Goal: Task Accomplishment & Management: Complete application form

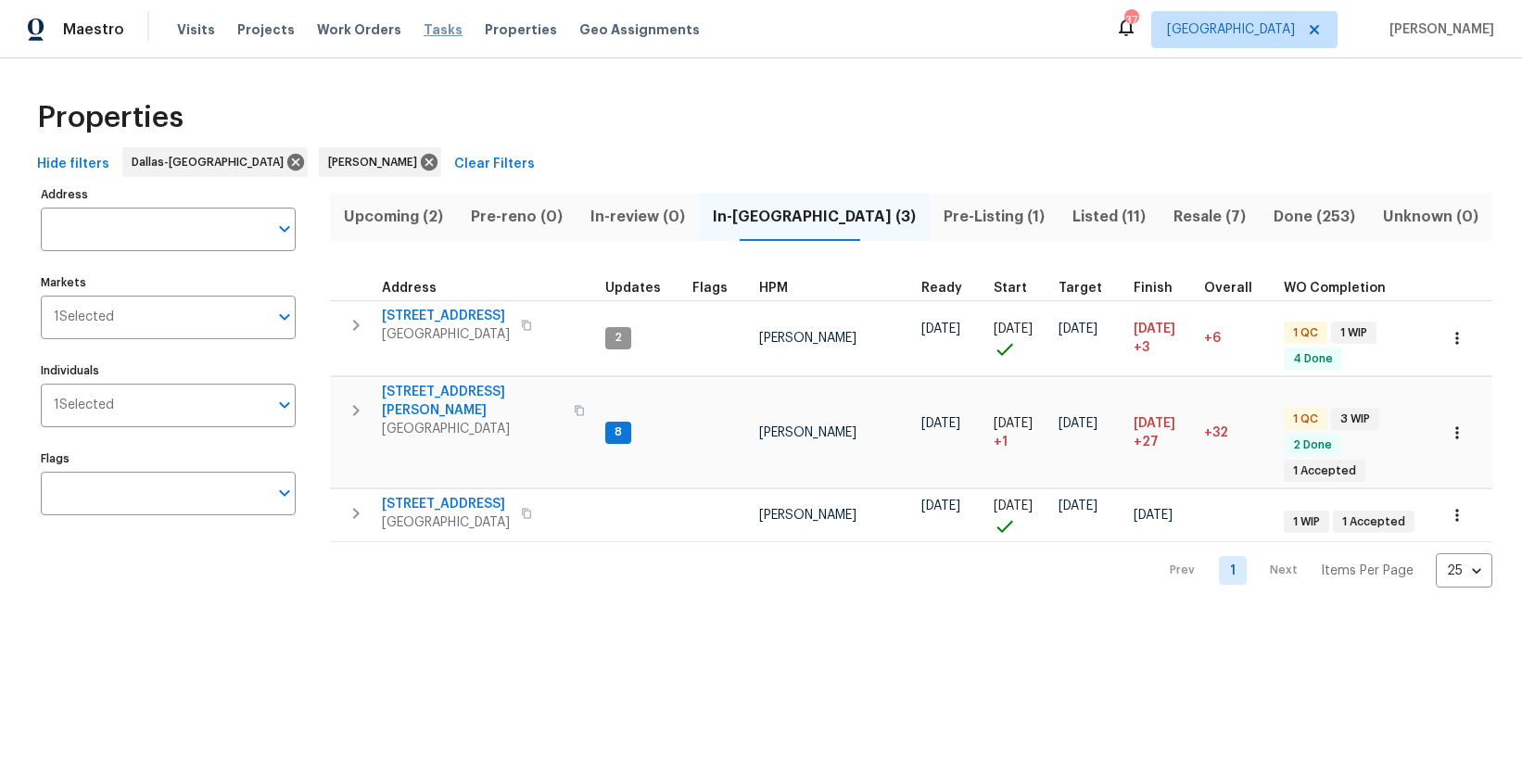
click at [424, 26] on span "Tasks" at bounding box center [443, 29] width 39 height 13
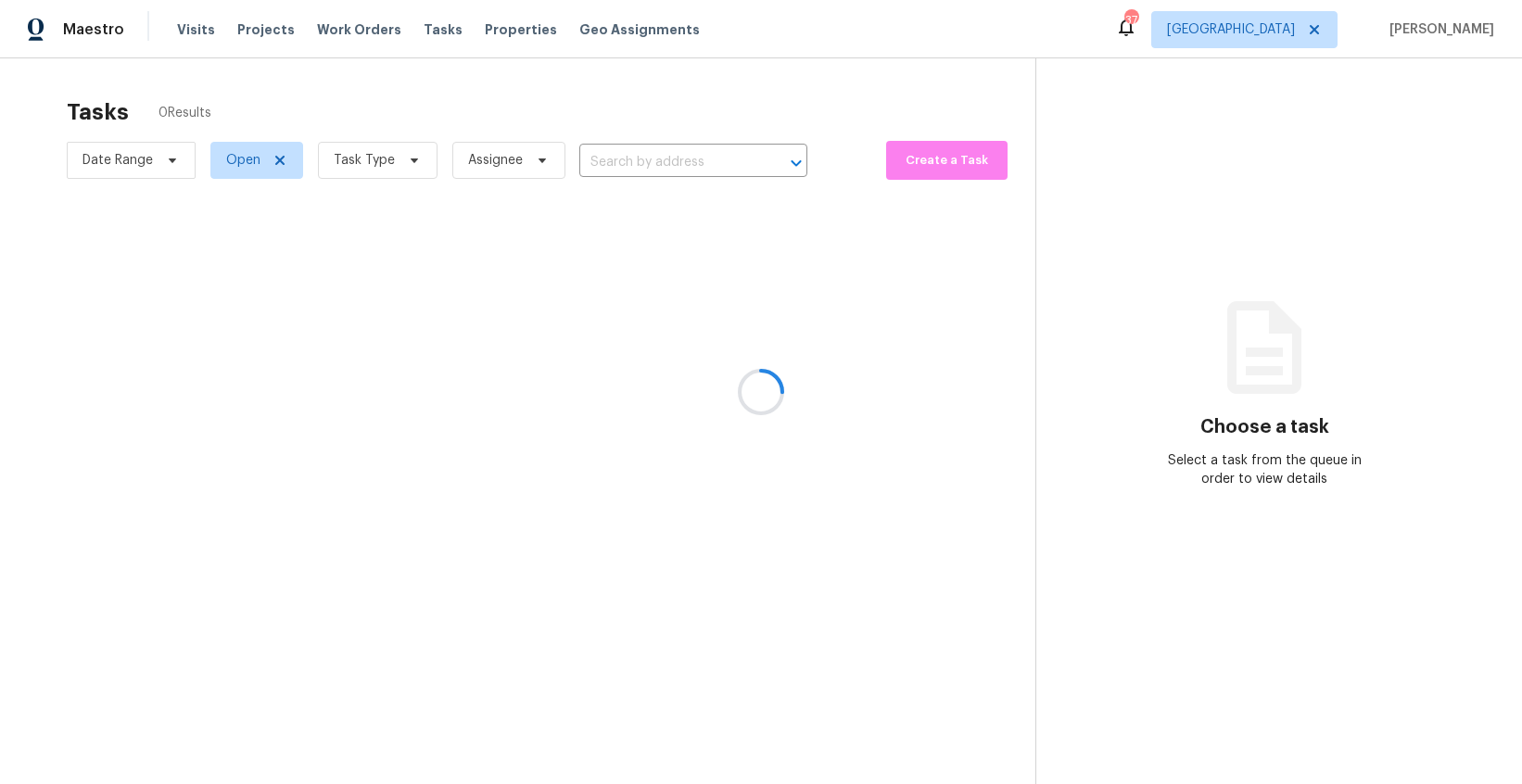
click at [417, 163] on div at bounding box center [761, 392] width 1522 height 784
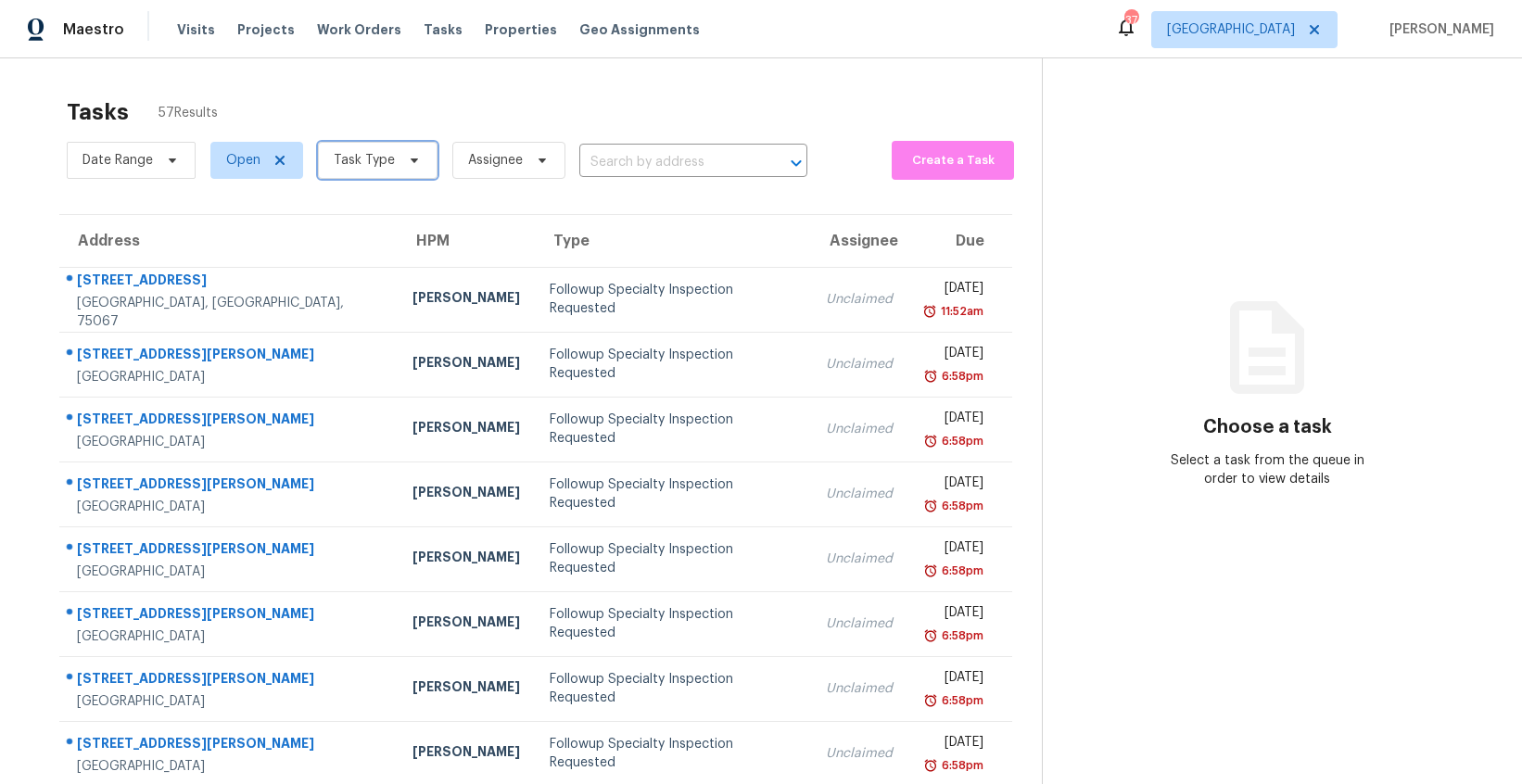
click at [412, 163] on icon at bounding box center [414, 161] width 15 height 15
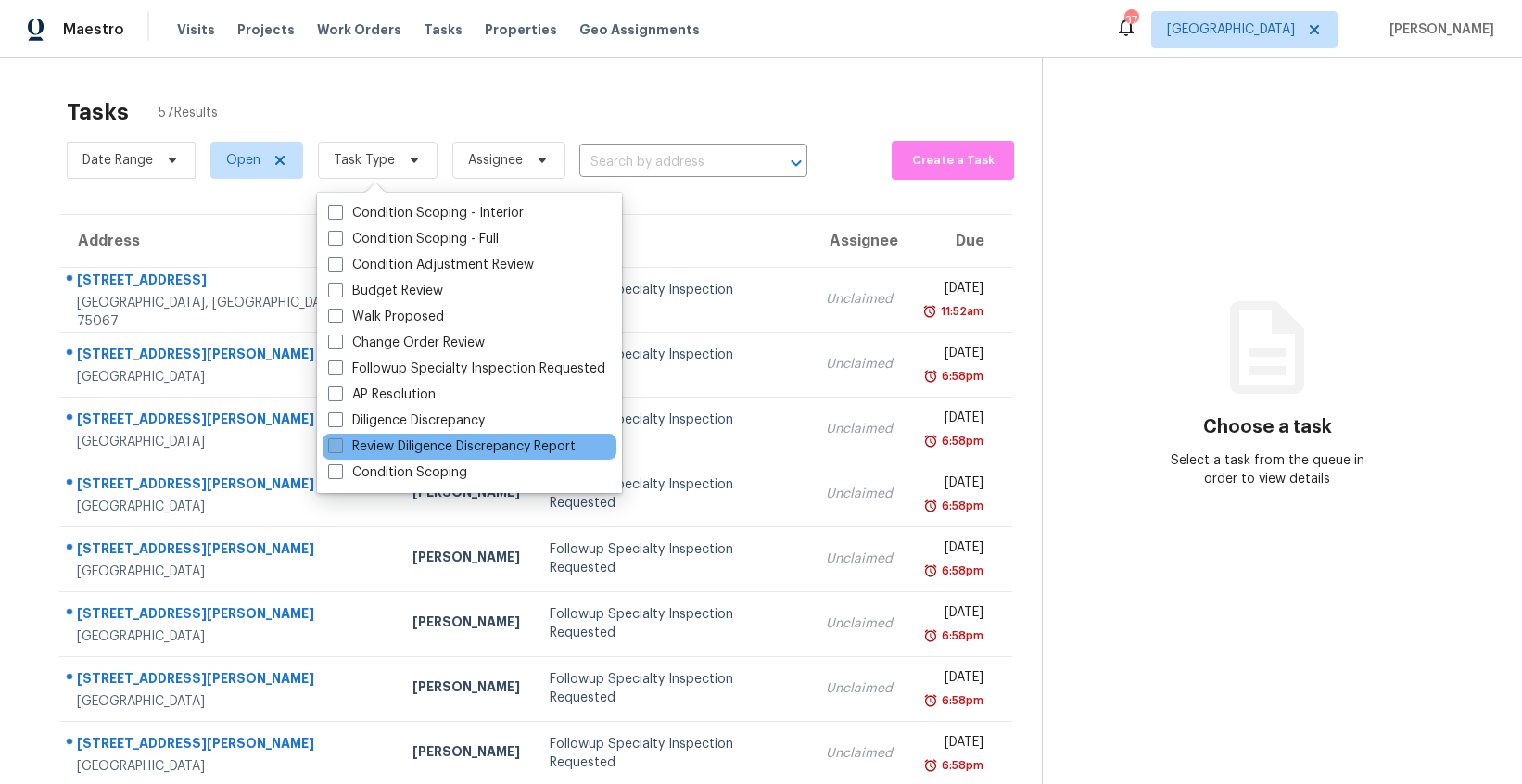
click at [499, 440] on label "Review Diligence Discrepancy Report" at bounding box center [452, 447] width 247 height 19
click at [340, 440] on input "Review Diligence Discrepancy Report" at bounding box center [334, 443] width 12 height 12
checkbox input "true"
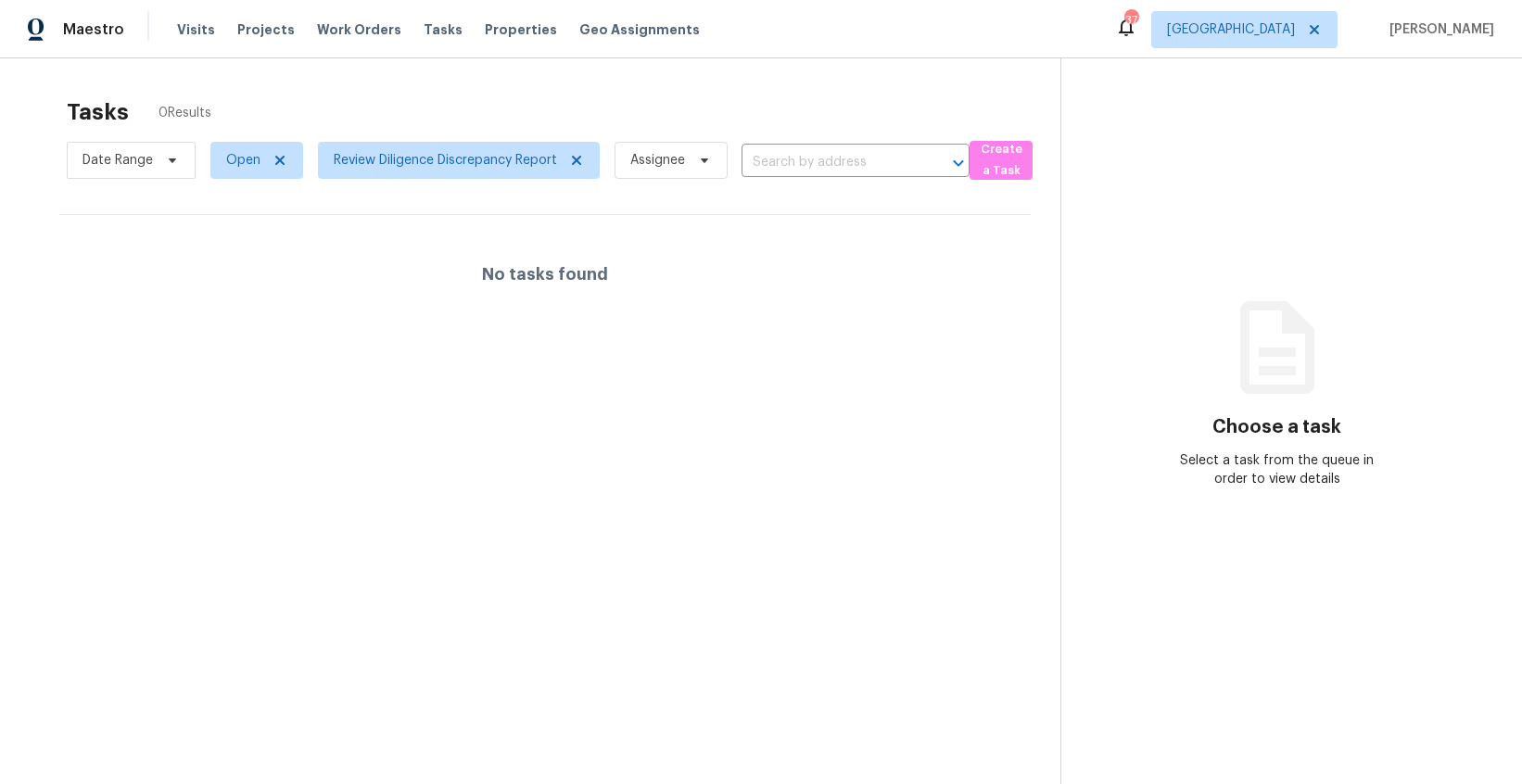
click at [503, 103] on div "Tasks 0 Results" at bounding box center [563, 112] width 993 height 48
click at [532, 151] on span "Review Diligence Discrepancy Report" at bounding box center [445, 161] width 223 height 19
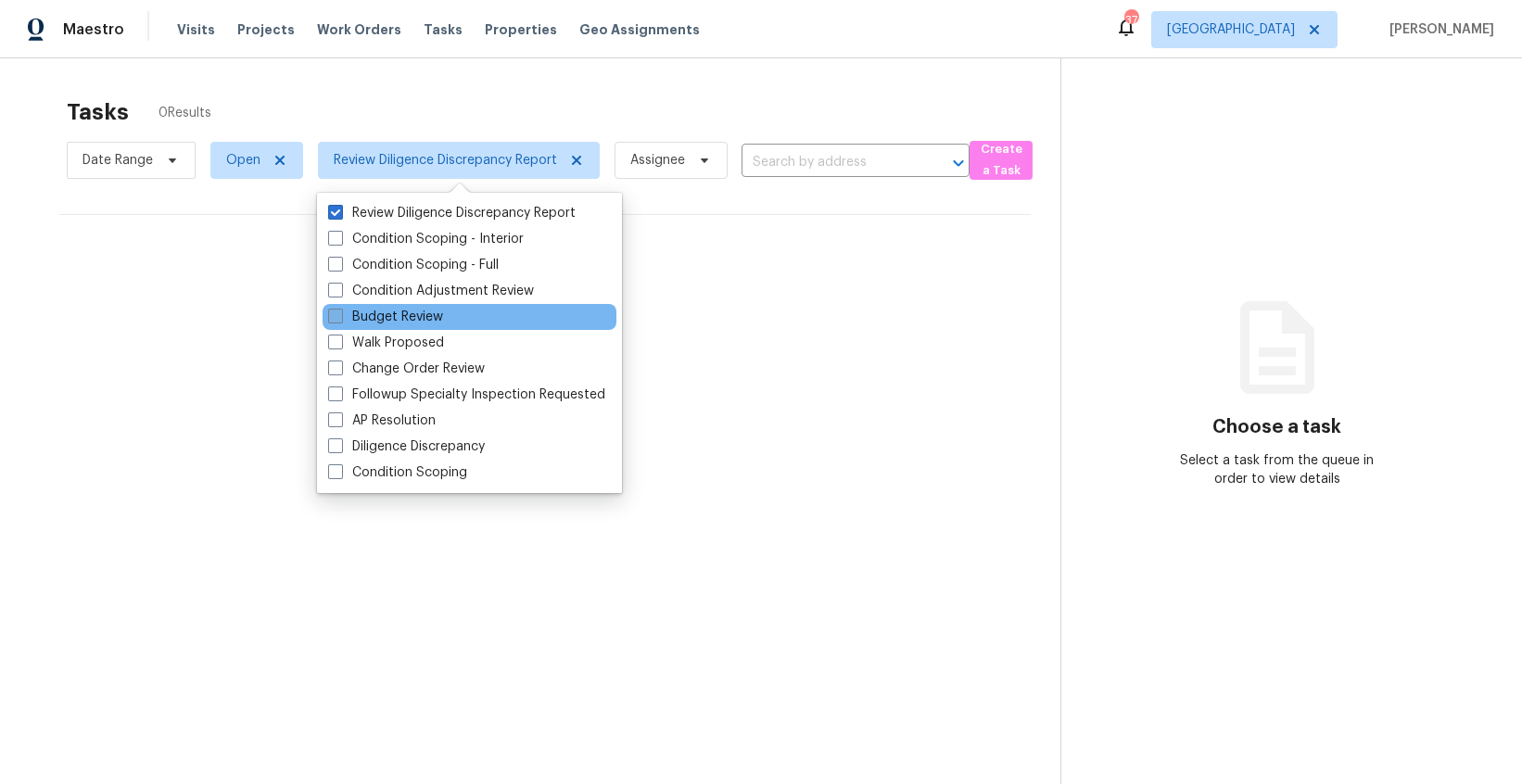
click at [398, 311] on label "Budget Review" at bounding box center [385, 317] width 115 height 19
click at [340, 311] on input "Budget Review" at bounding box center [334, 314] width 12 height 12
checkbox input "true"
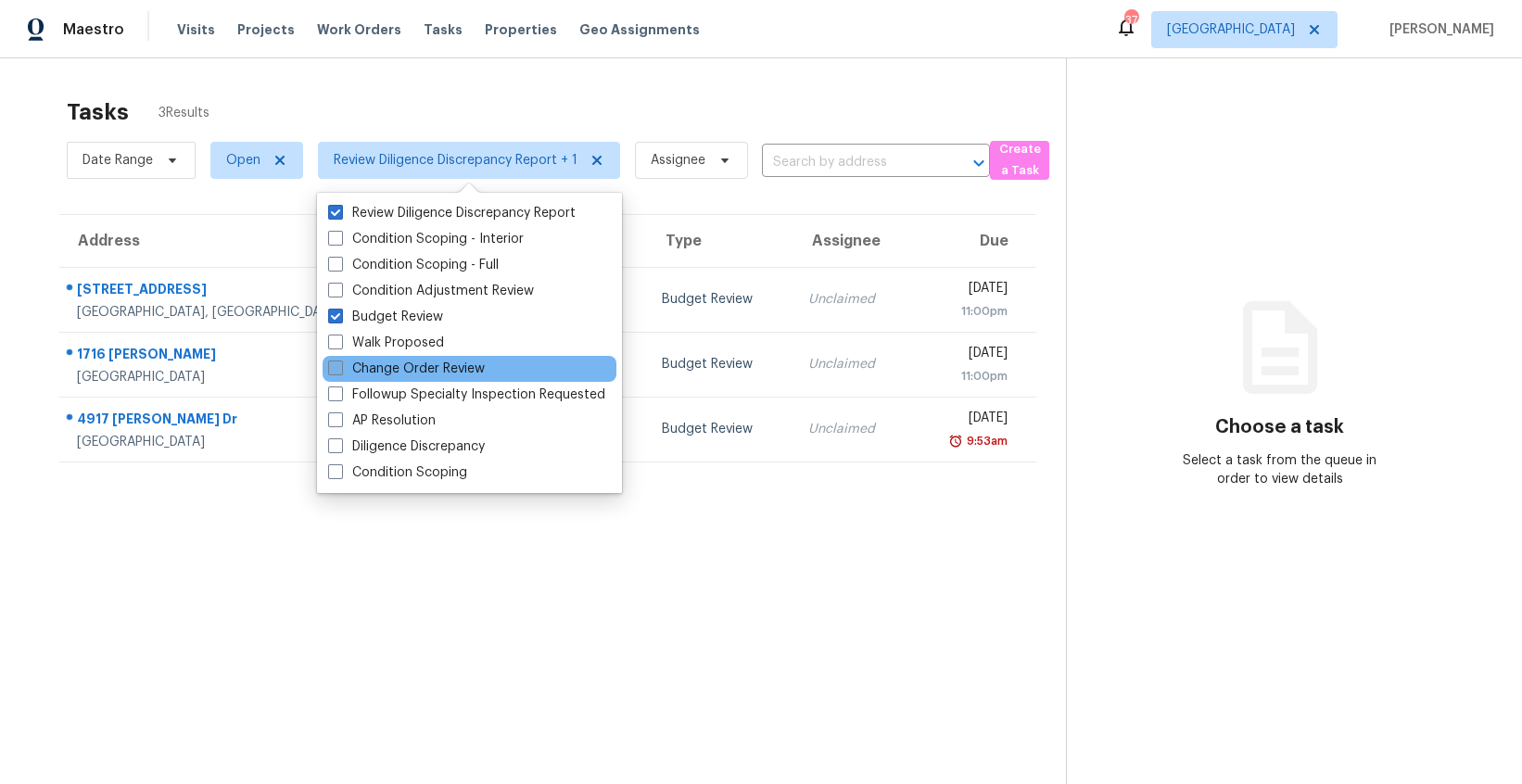
click at [464, 372] on label "Change Order Review" at bounding box center [406, 369] width 157 height 19
click at [340, 372] on input "Change Order Review" at bounding box center [334, 365] width 12 height 12
checkbox input "true"
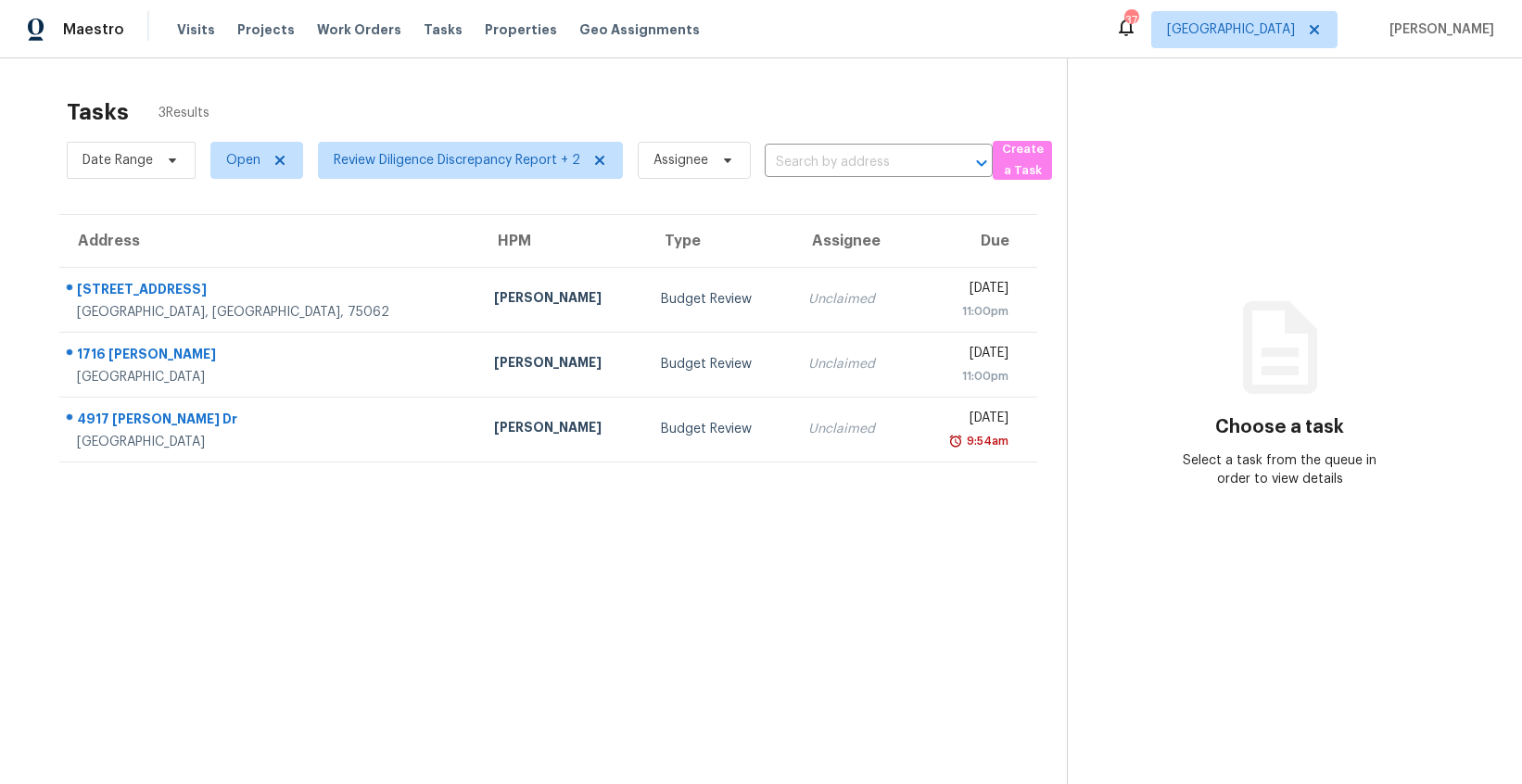
click at [449, 79] on div "Tasks 3 Results Date Range Open Review Diligence Discrepancy Report + 2 Assigne…" at bounding box center [761, 449] width 1522 height 784
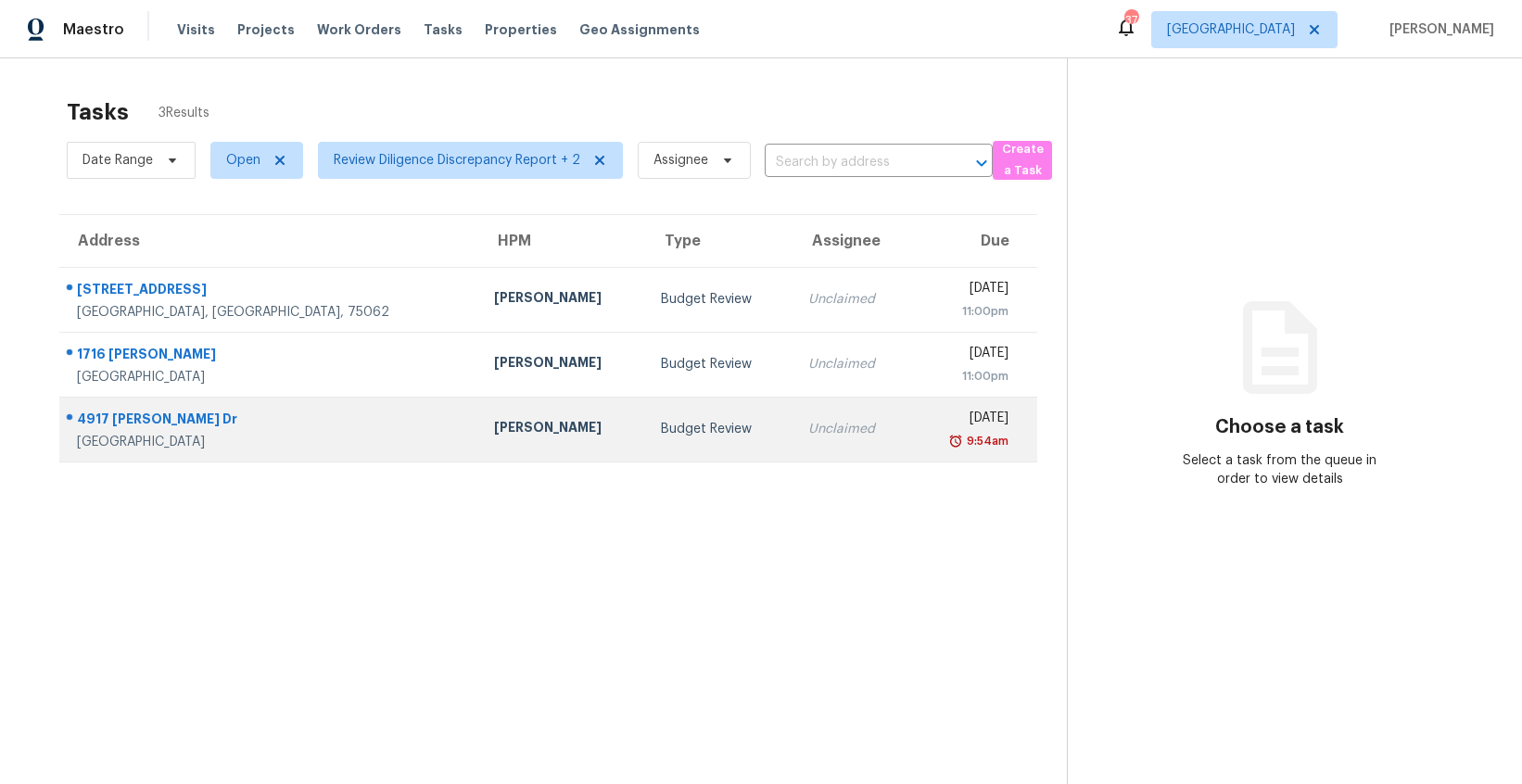
click at [646, 415] on td "Budget Review" at bounding box center [720, 429] width 146 height 65
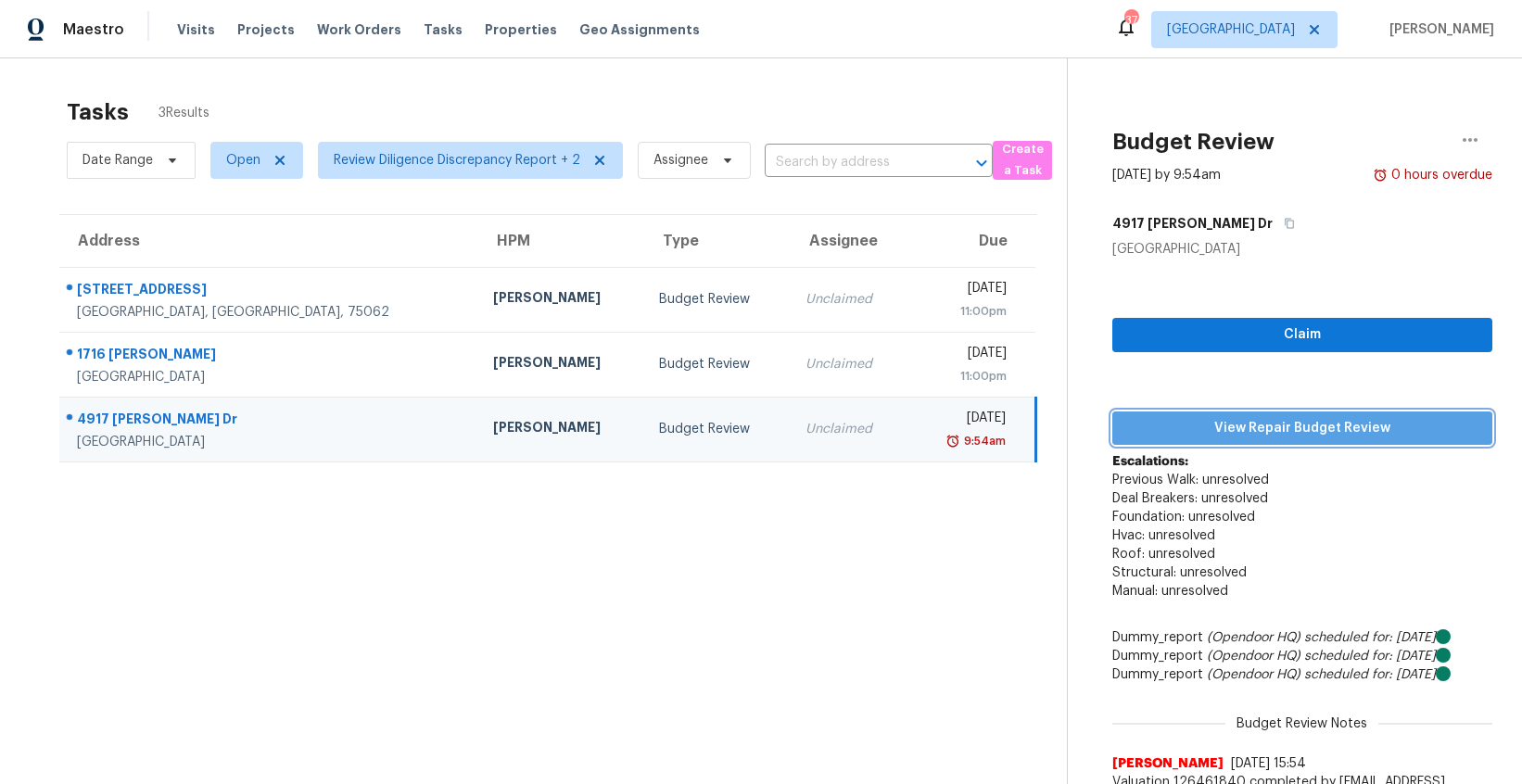
click at [1339, 430] on span "View Repair Budget Review" at bounding box center [1302, 429] width 351 height 23
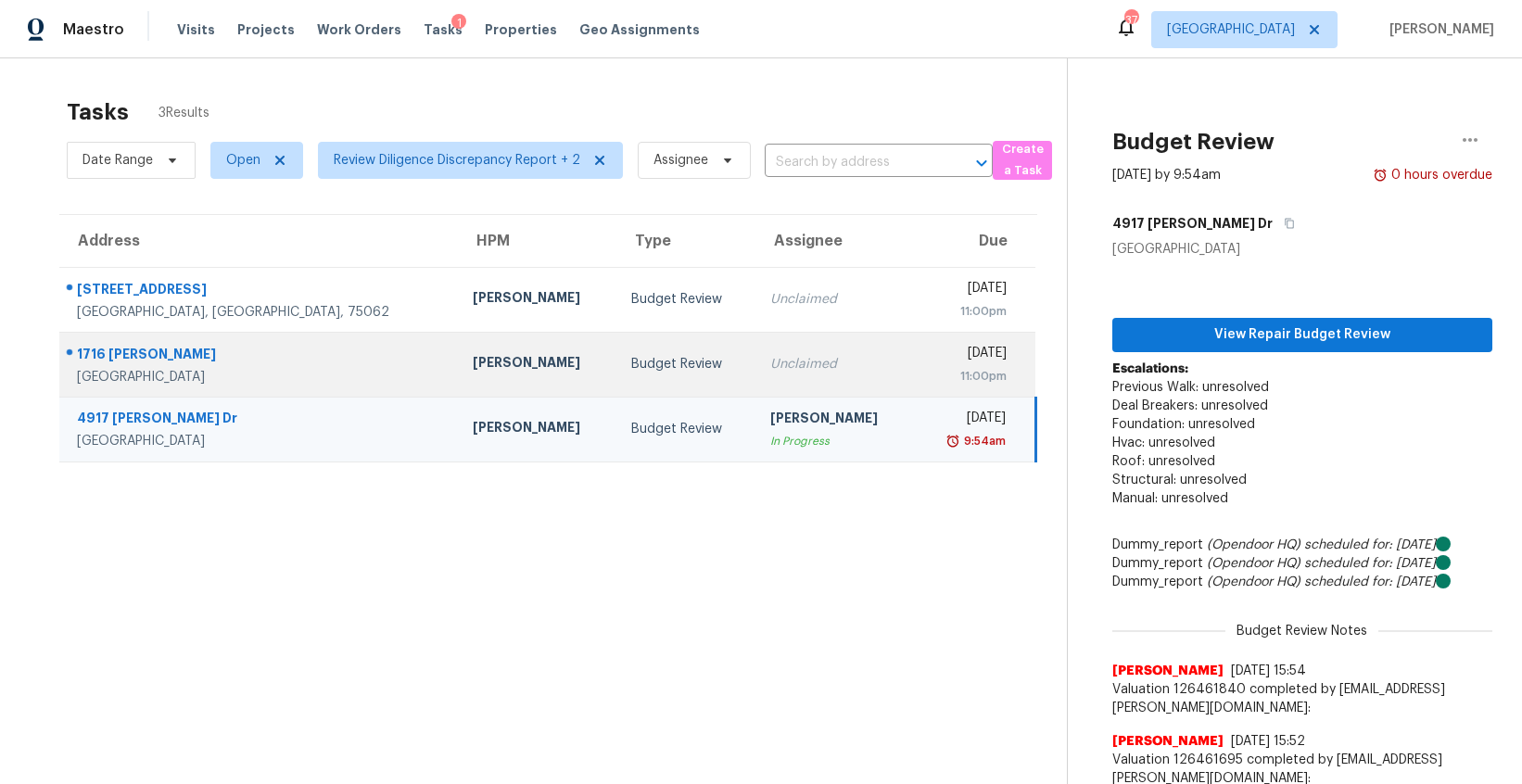
click at [756, 338] on td "Unclaimed" at bounding box center [835, 364] width 159 height 65
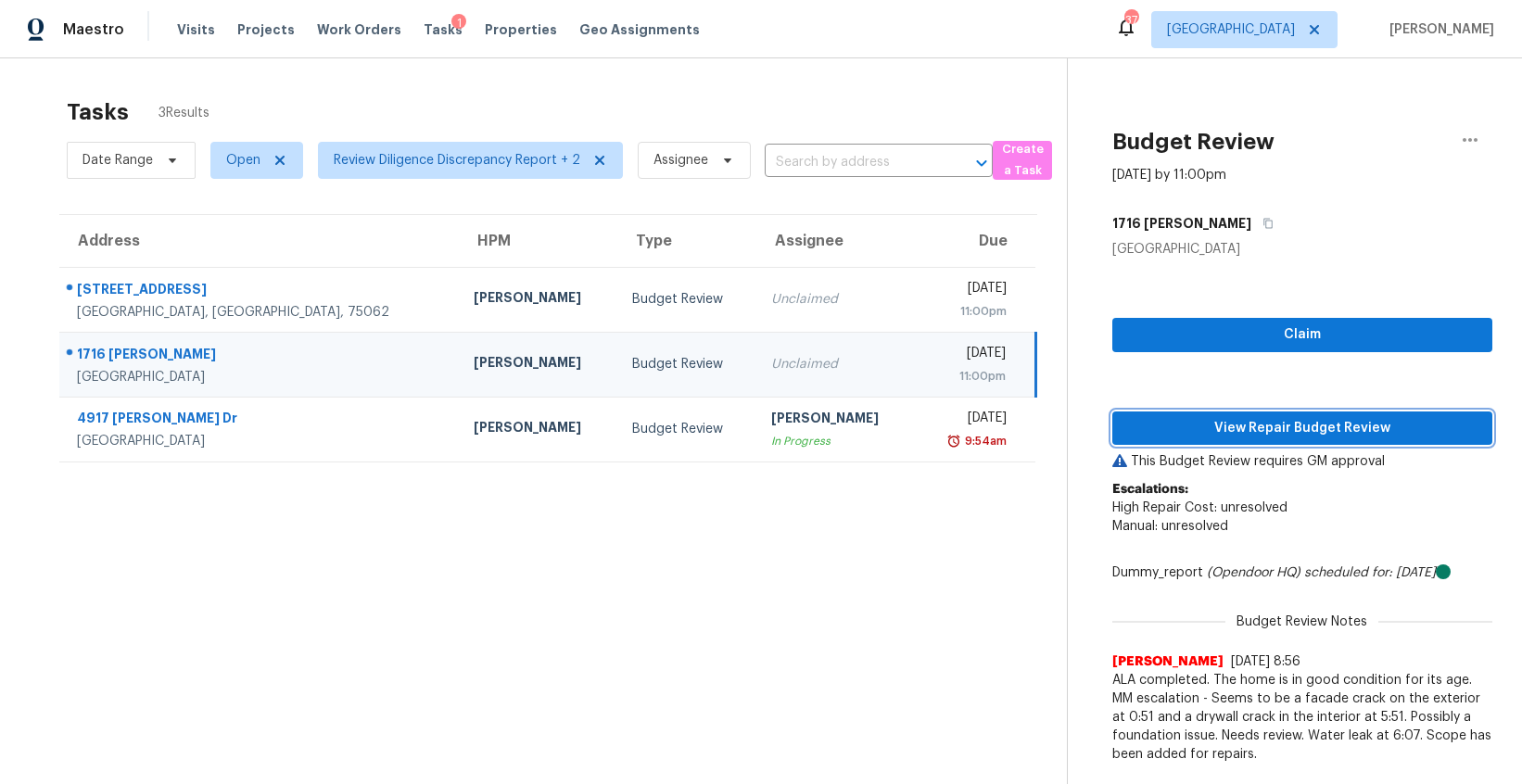
click at [1209, 415] on button "View Repair Budget Review" at bounding box center [1302, 429] width 380 height 34
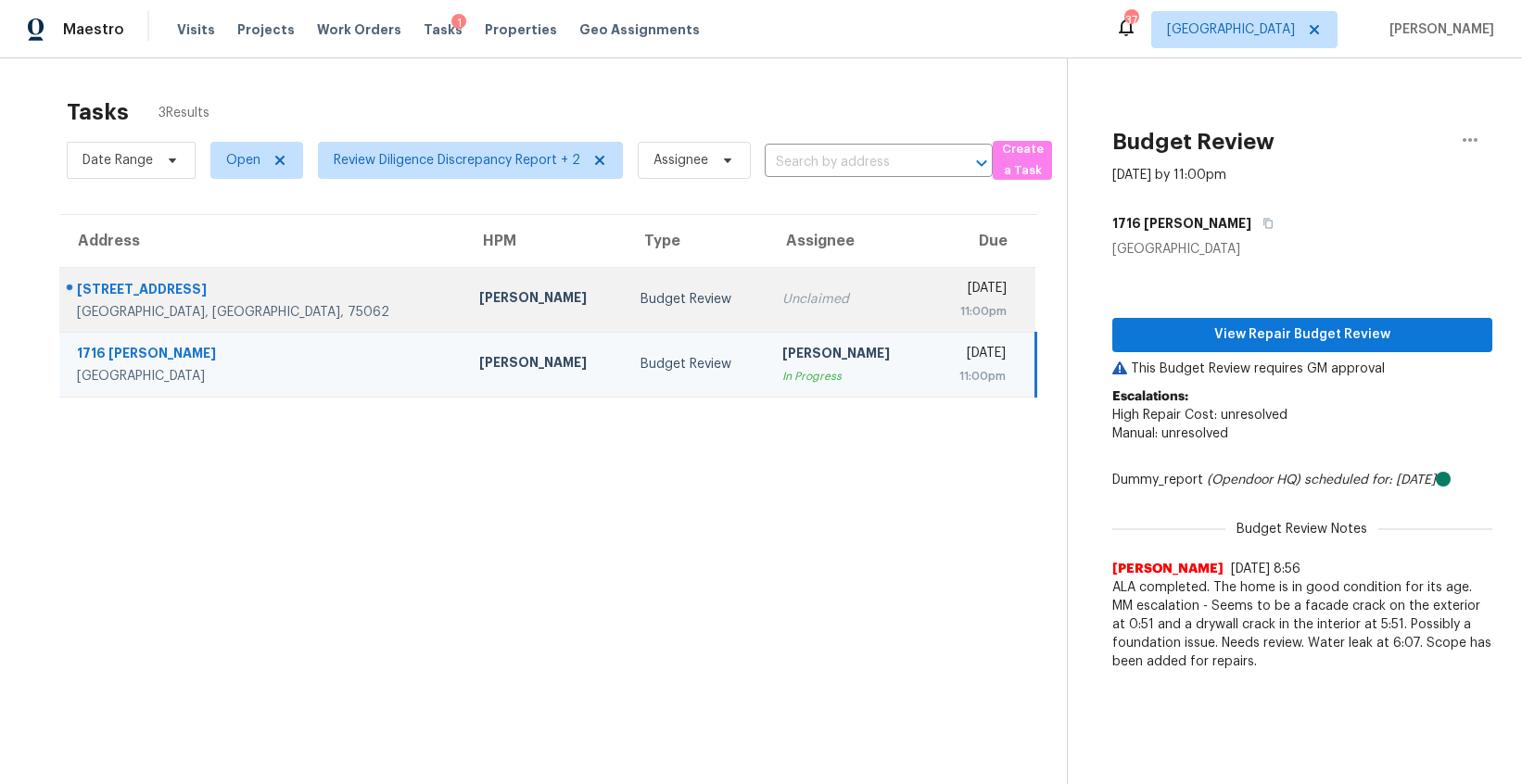
click at [767, 288] on td "Unclaimed" at bounding box center [848, 299] width 162 height 65
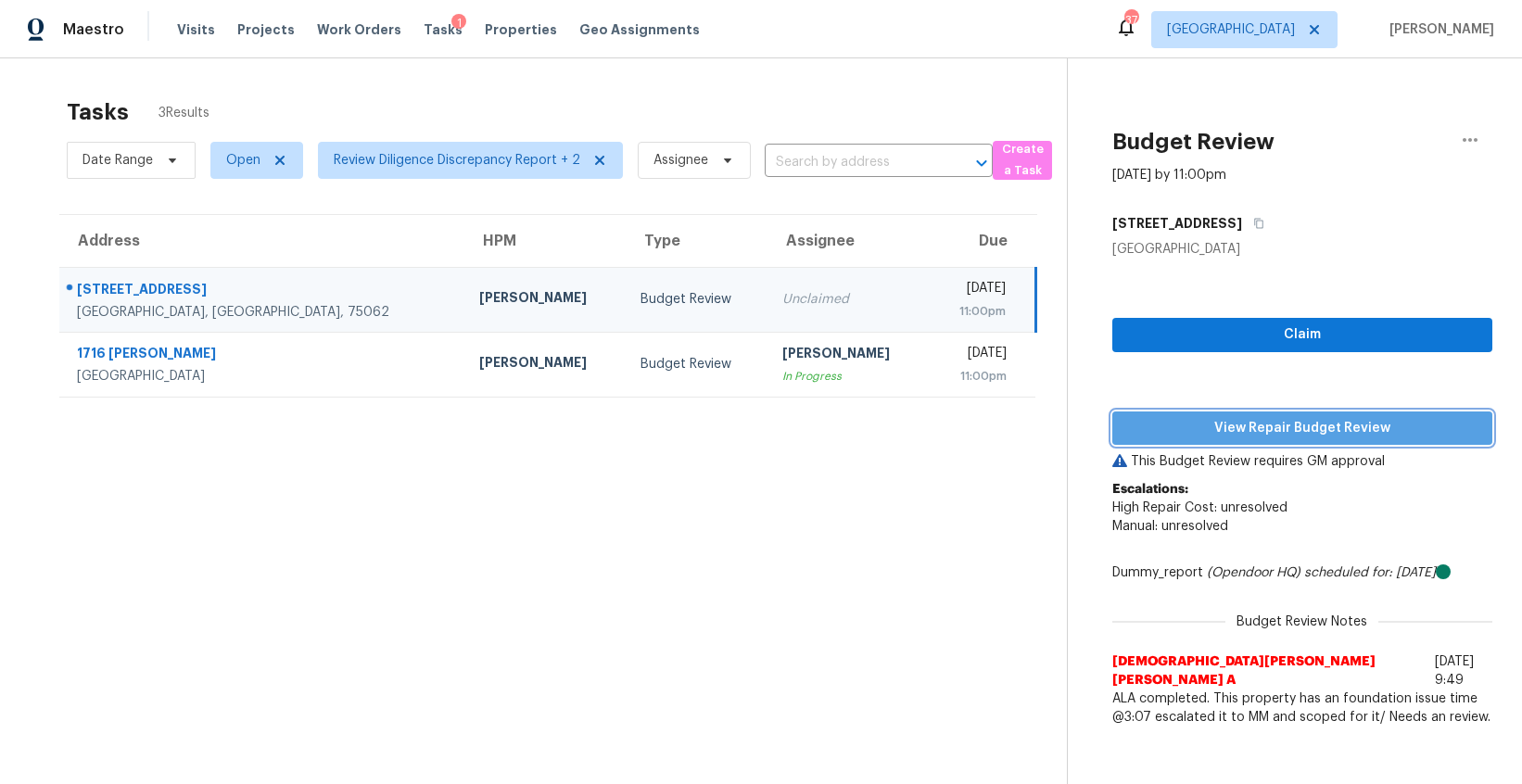
click at [1332, 442] on button "View Repair Budget Review" at bounding box center [1302, 429] width 380 height 34
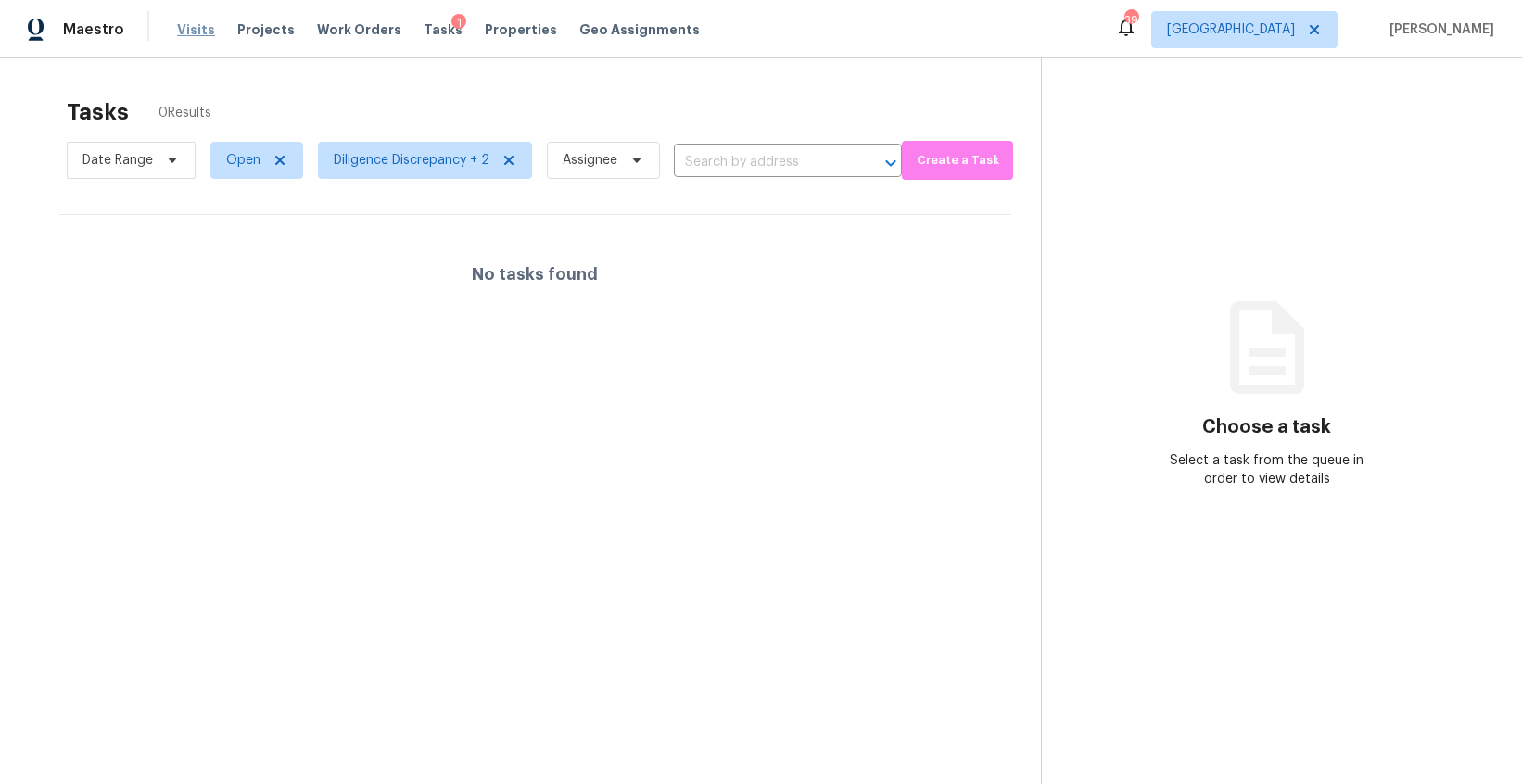
click at [194, 22] on span "Visits" at bounding box center [196, 29] width 38 height 19
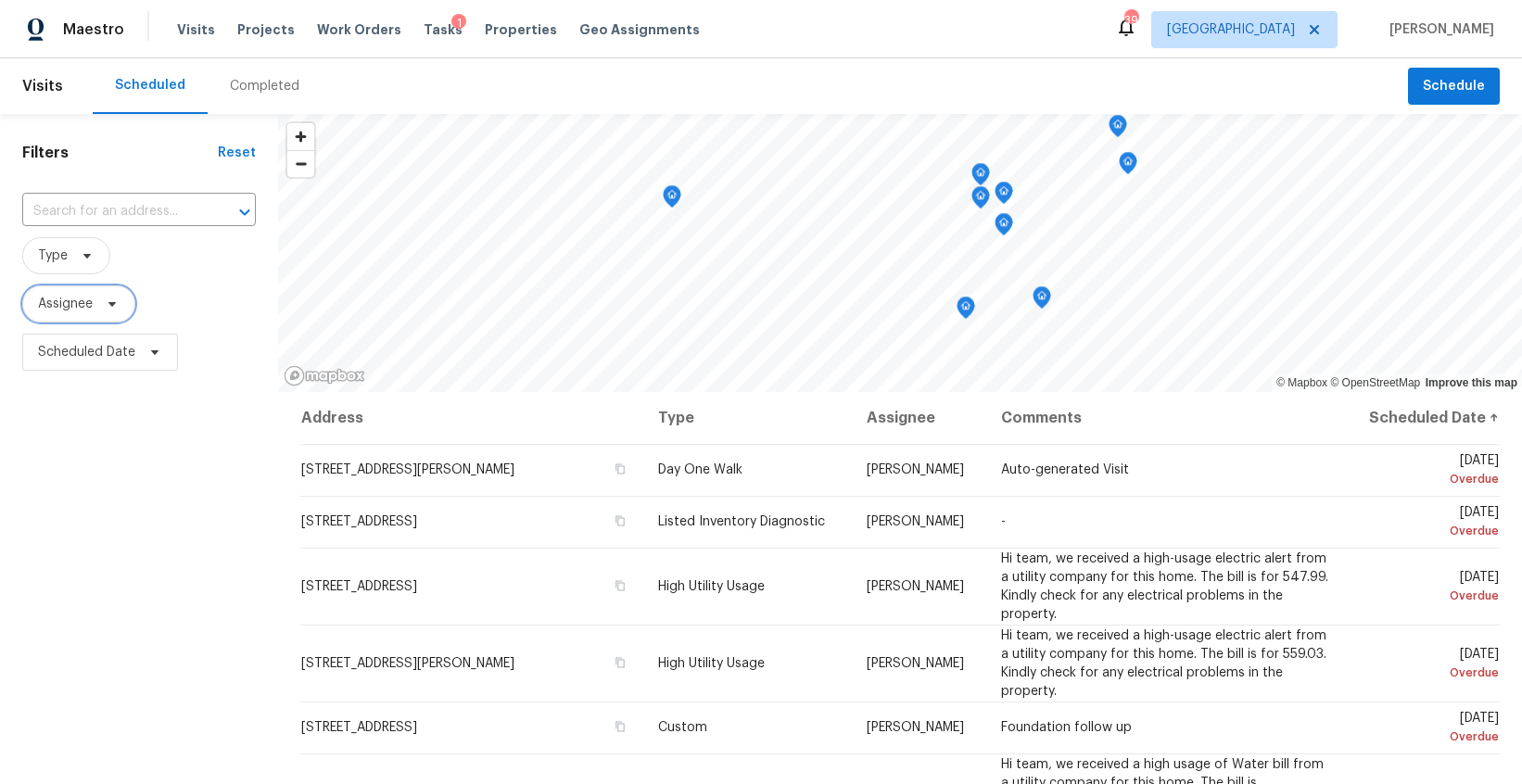
click at [117, 310] on icon at bounding box center [112, 304] width 15 height 15
click at [93, 262] on icon at bounding box center [87, 256] width 15 height 15
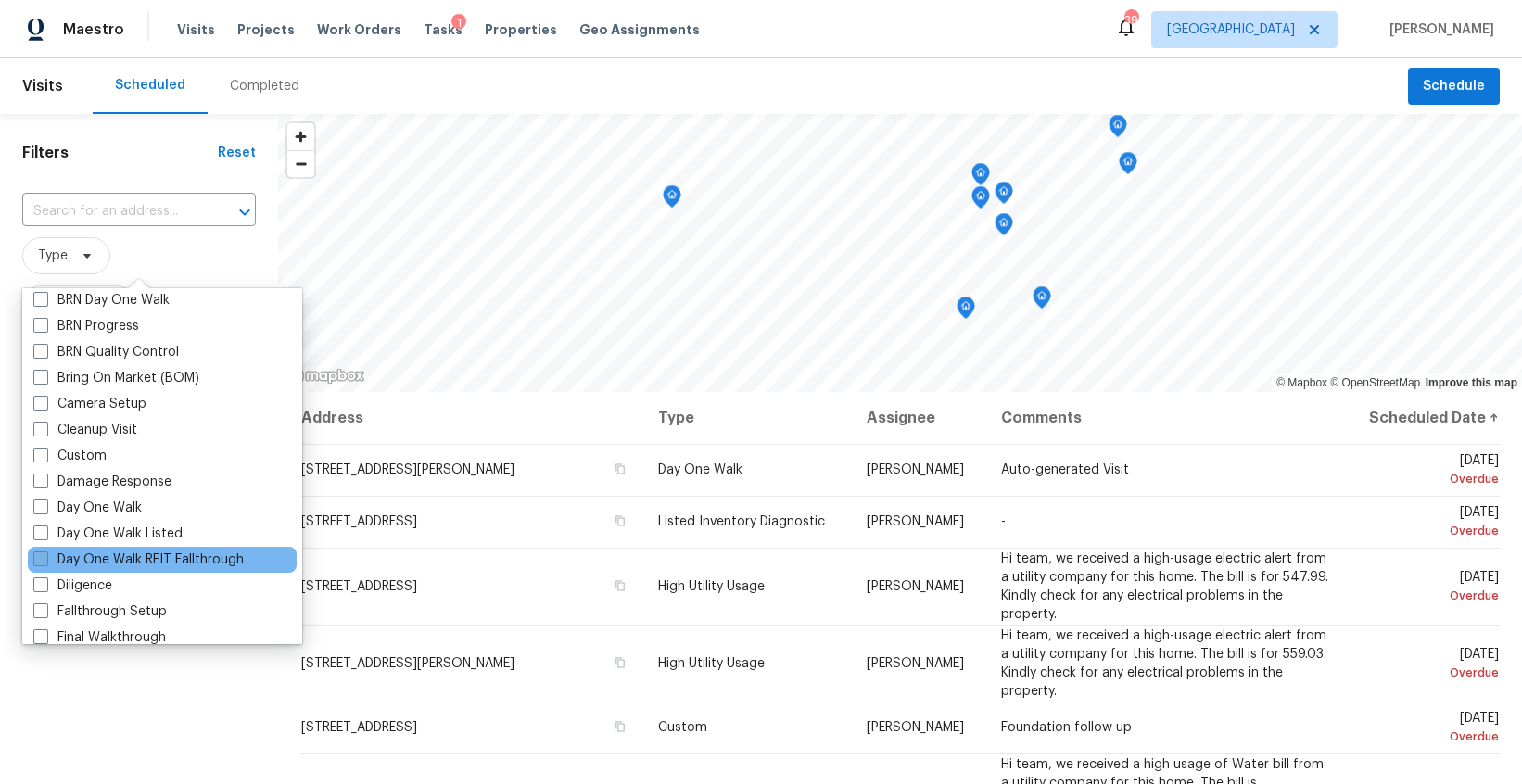
scroll to position [140, 0]
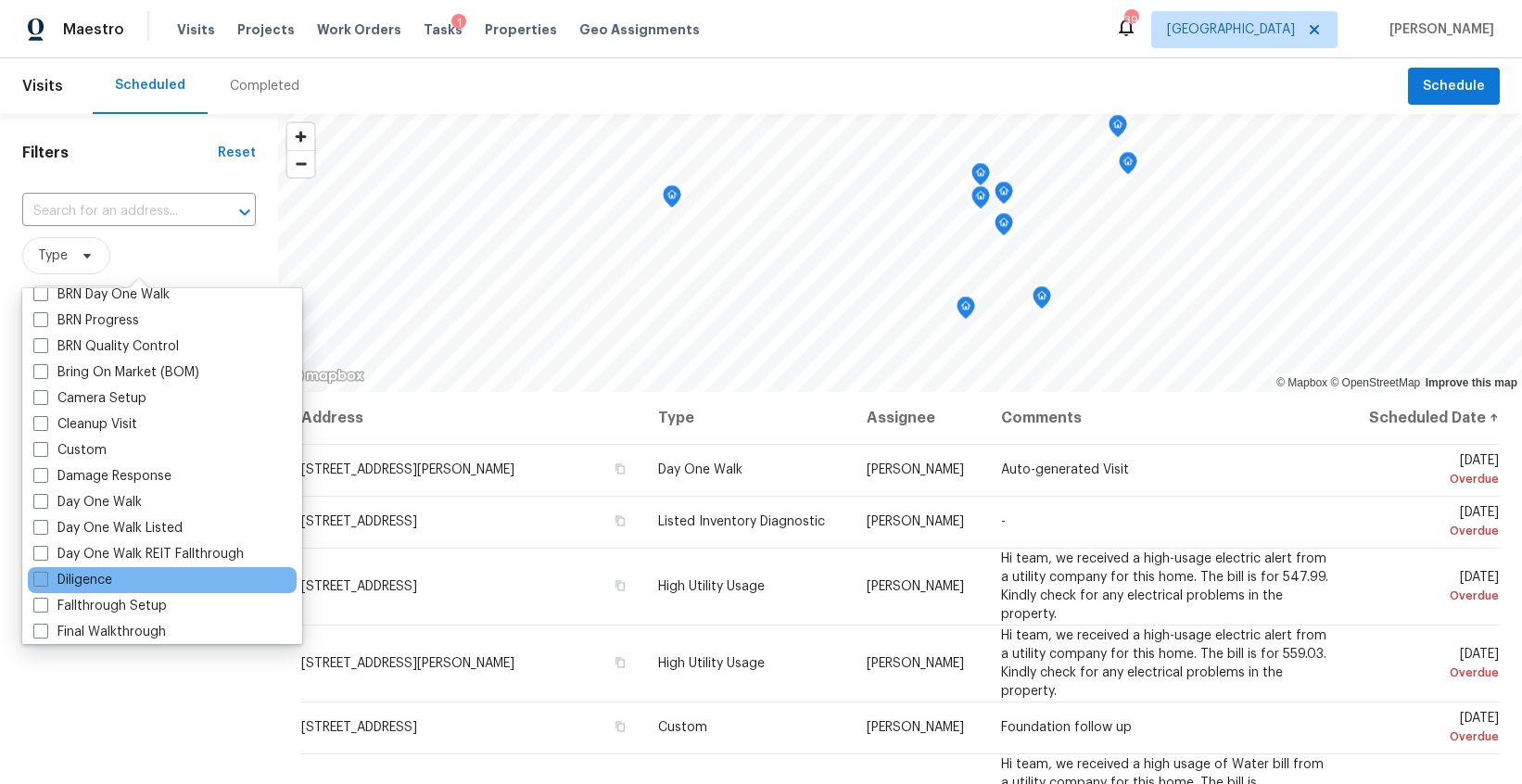
click at [133, 572] on div "Diligence" at bounding box center [162, 580] width 269 height 26
click at [111, 578] on label "Diligence" at bounding box center [72, 581] width 79 height 19
click at [46, 578] on input "Diligence" at bounding box center [39, 577] width 12 height 12
checkbox input "true"
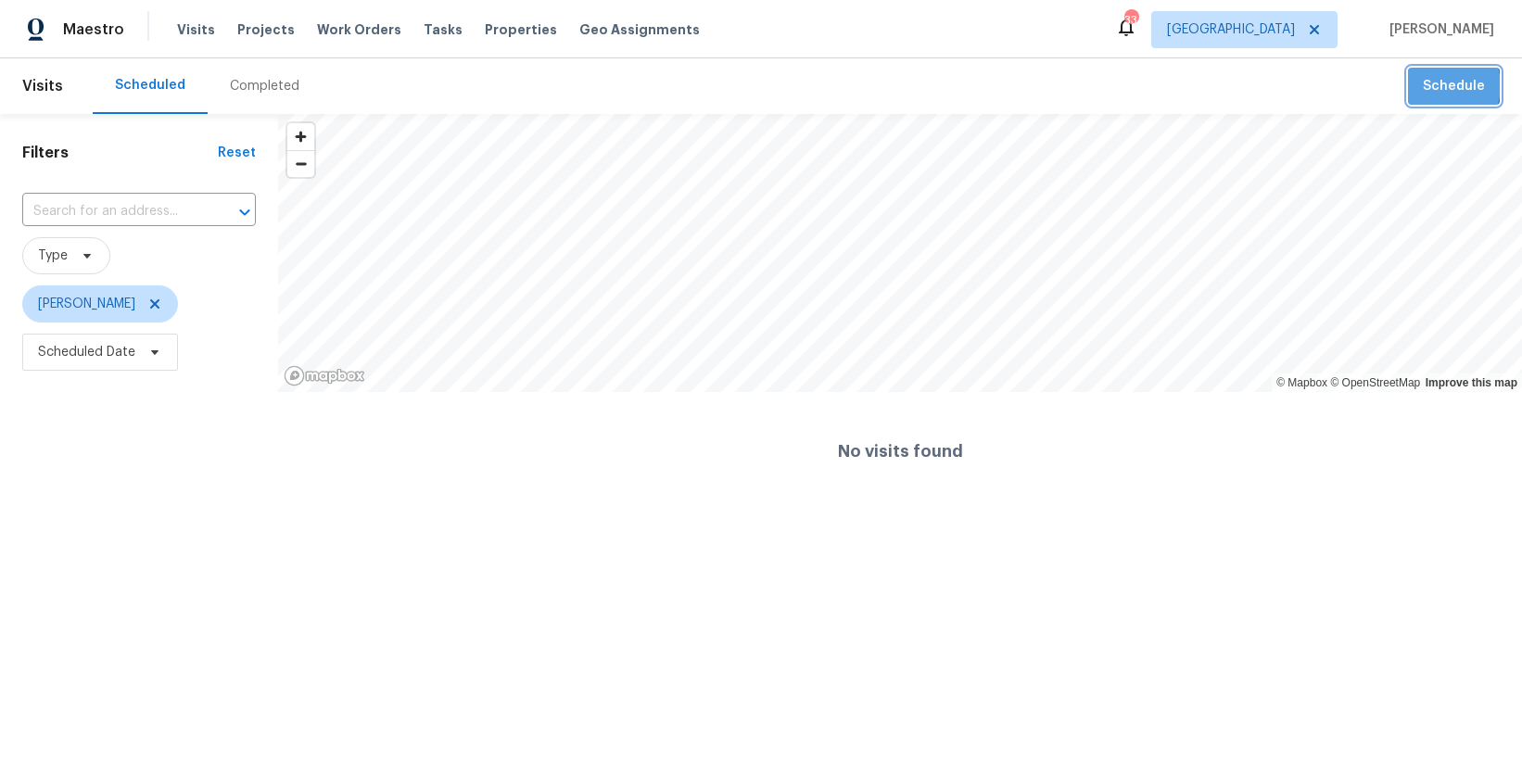
click at [1441, 86] on span "Schedule" at bounding box center [1454, 86] width 62 height 23
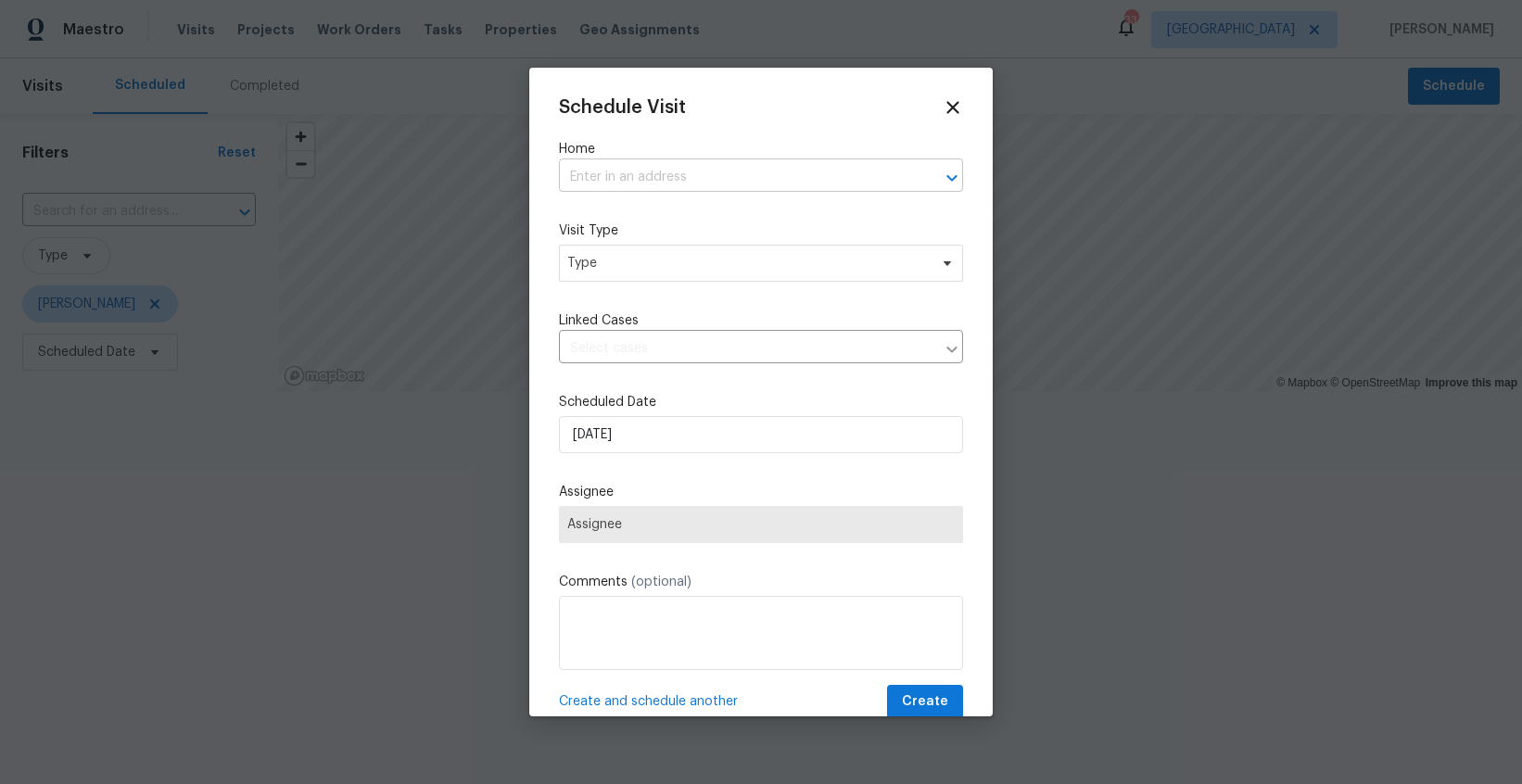
click at [604, 175] on input "text" at bounding box center [735, 178] width 353 height 29
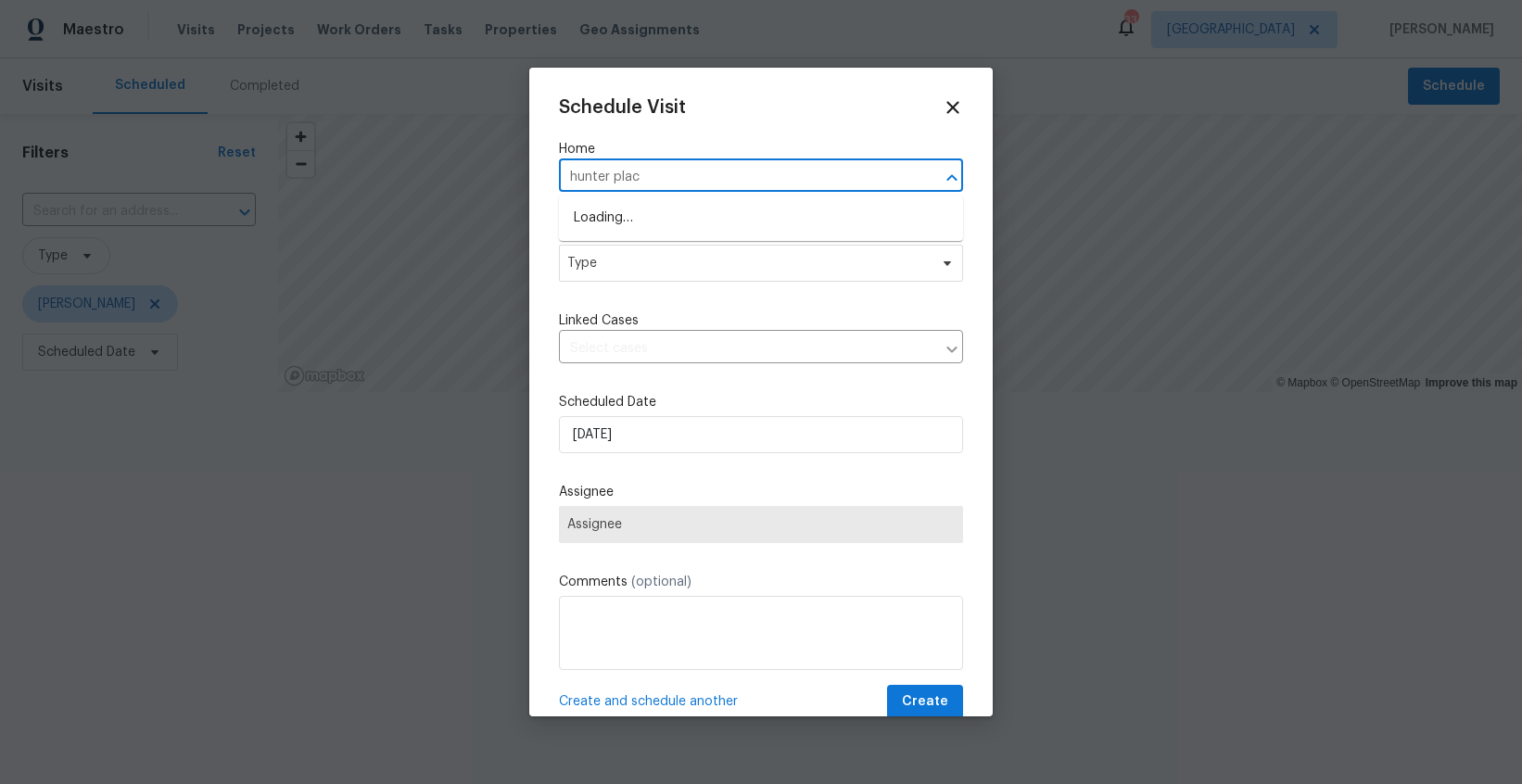
type input "hunter place"
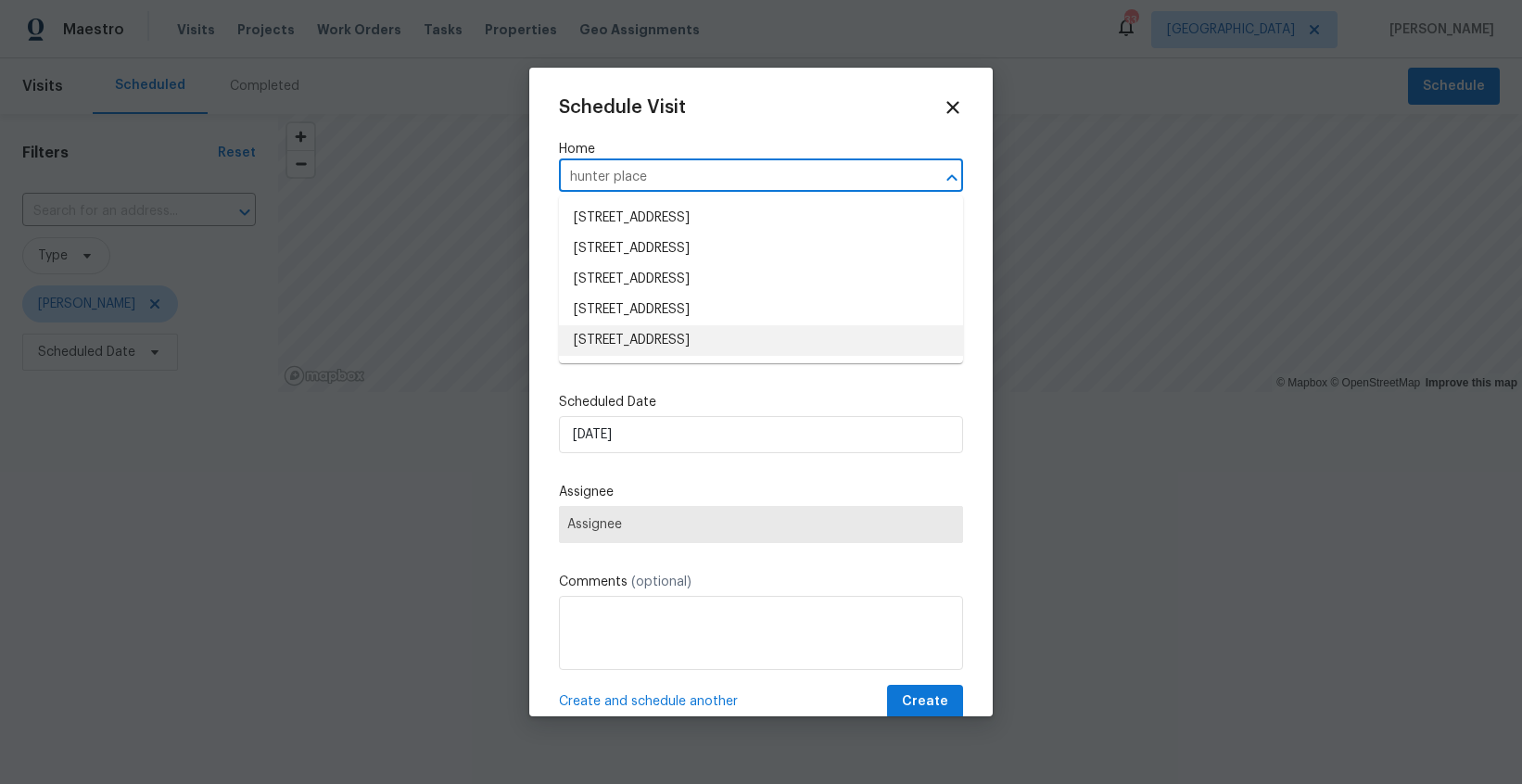
click at [684, 337] on li "2206 Hunter Place Ln, Arlington, TX 76006" at bounding box center [761, 340] width 404 height 30
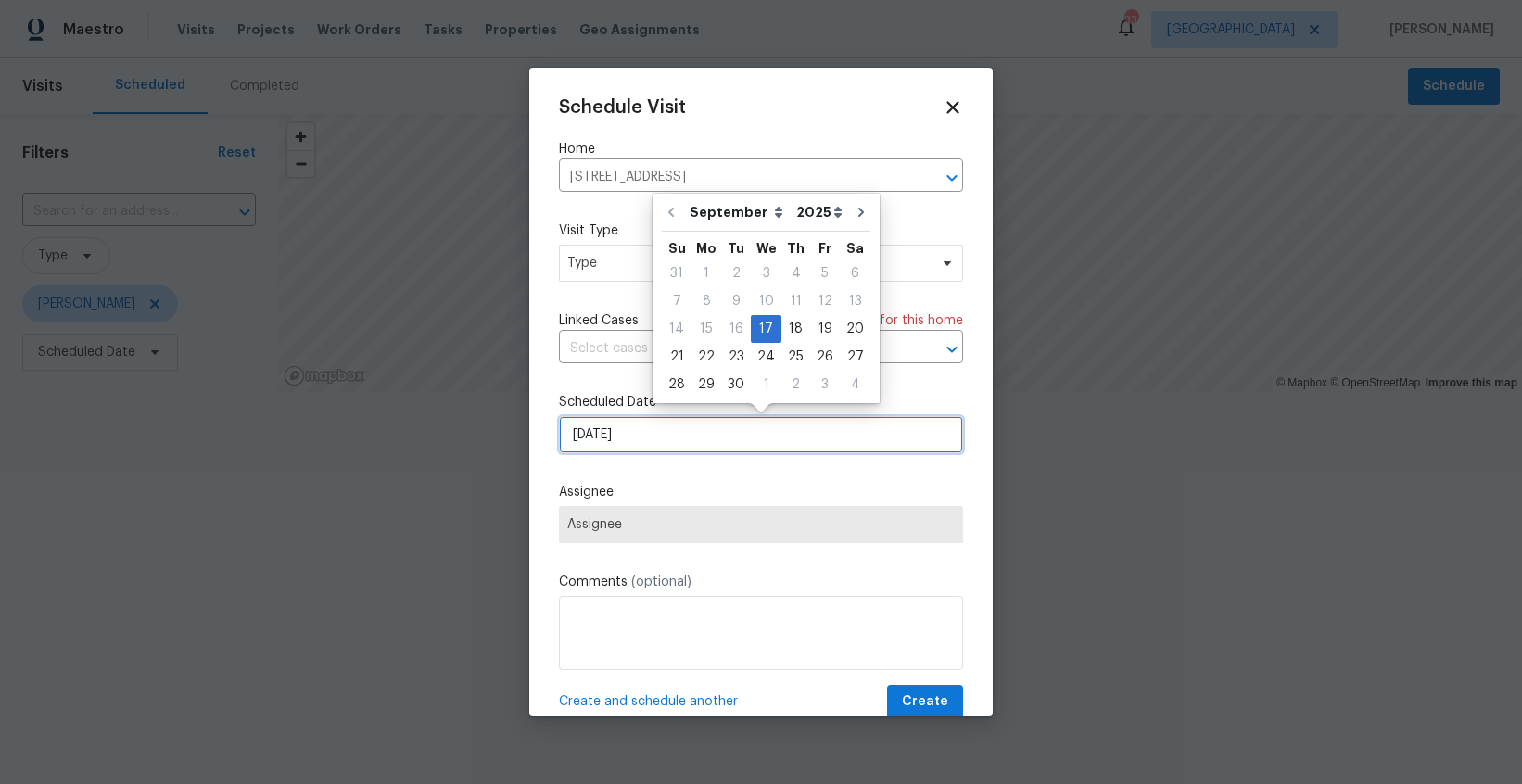
click at [654, 430] on input "9/17/2025" at bounding box center [761, 434] width 404 height 37
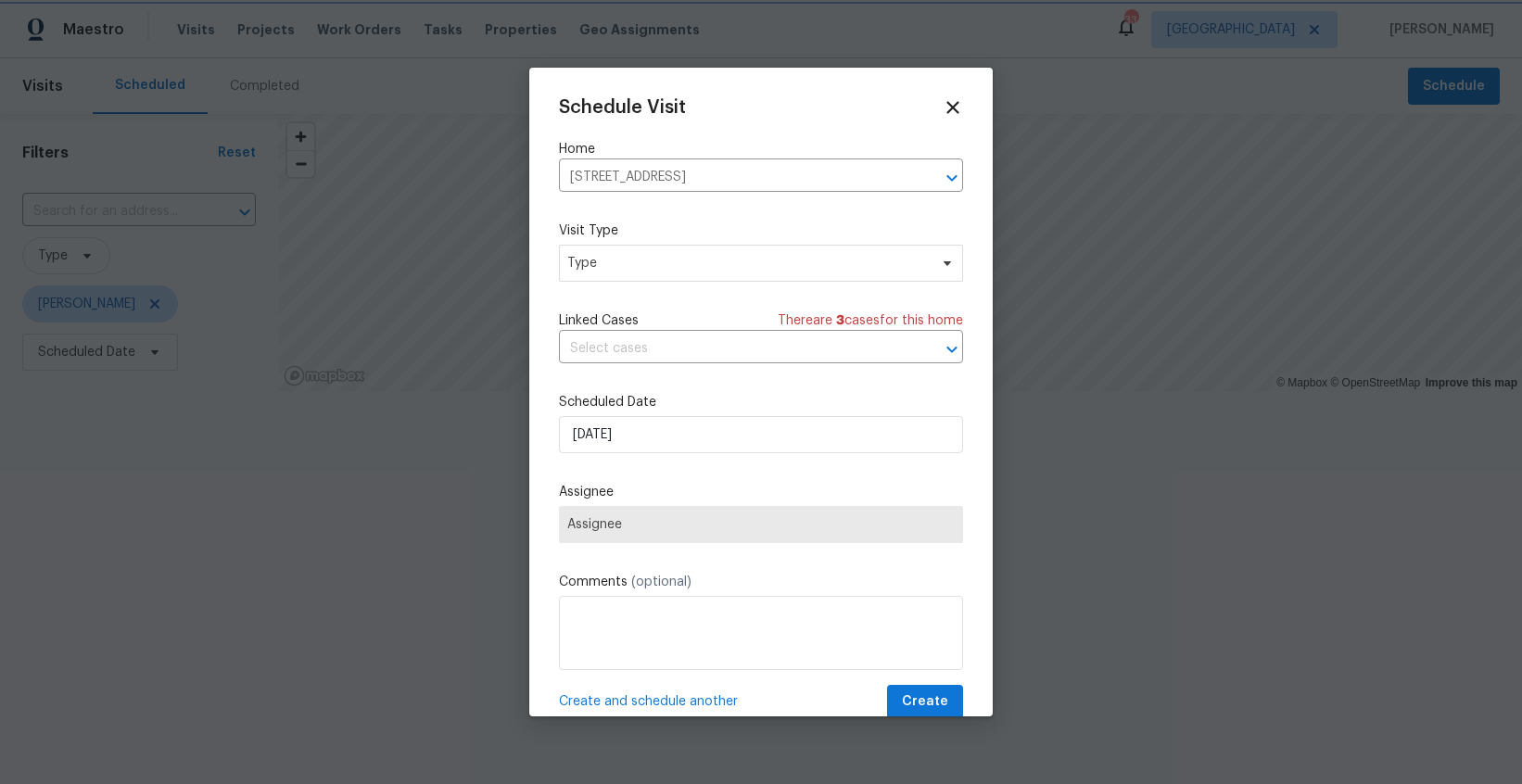
click at [686, 476] on div "Schedule Visit Home 2206 Hunter Place Ln, Arlington, TX 76006 ​ Visit Type Type…" at bounding box center [761, 408] width 404 height 621
click at [668, 247] on span "Type" at bounding box center [761, 262] width 404 height 37
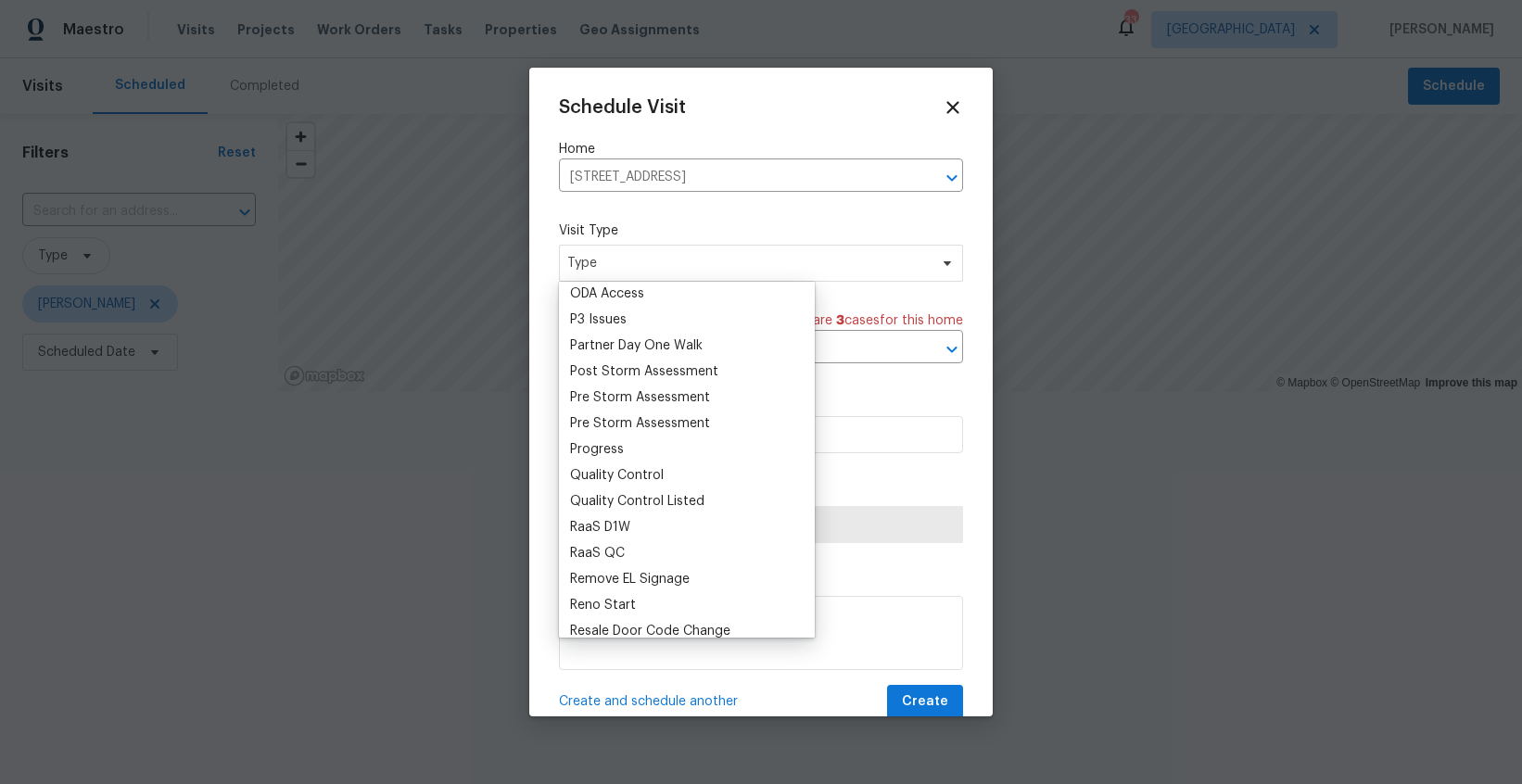
scroll to position [1114, 0]
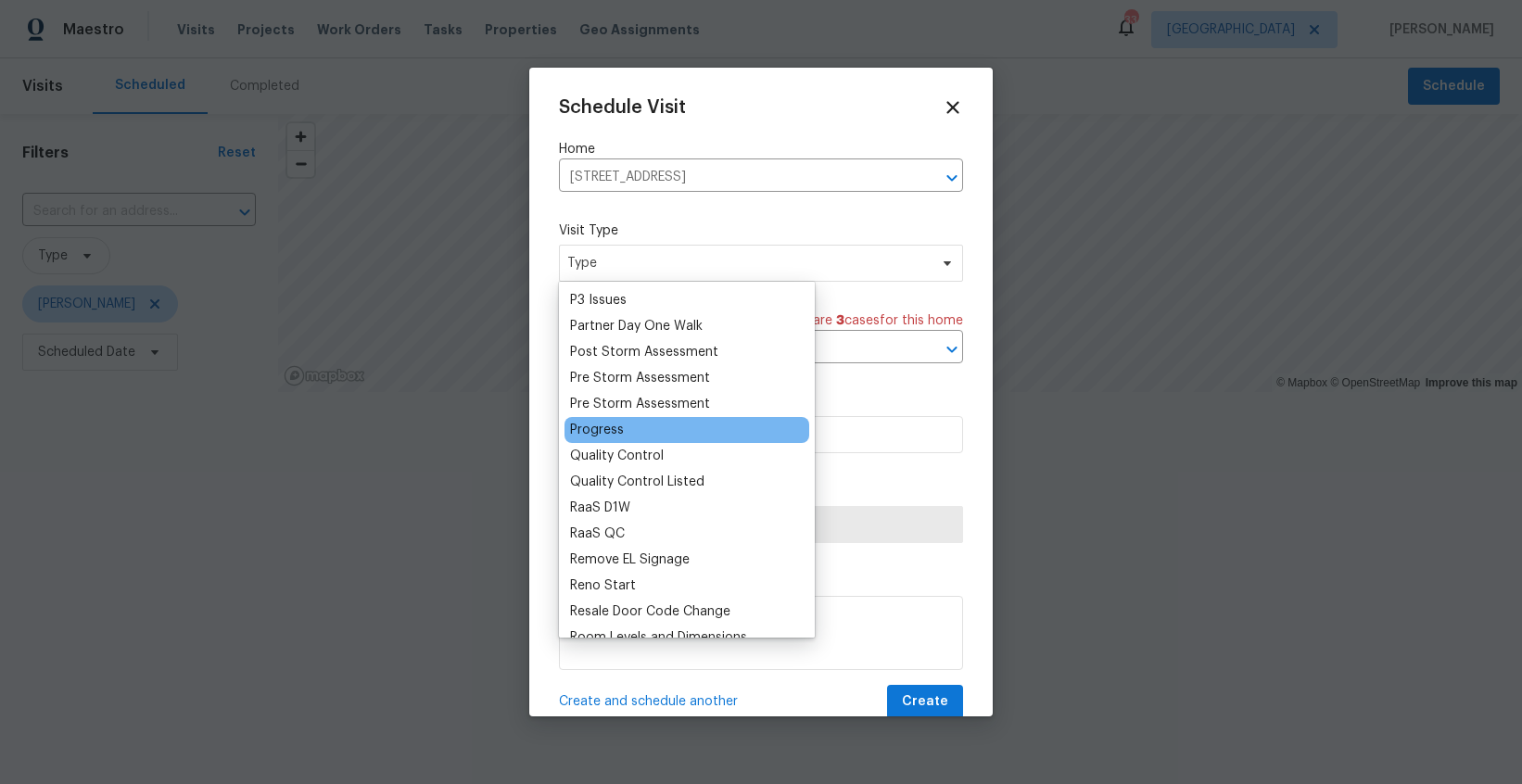
click at [631, 432] on div "Progress" at bounding box center [686, 430] width 244 height 26
click at [606, 429] on div "Progress" at bounding box center [597, 430] width 54 height 19
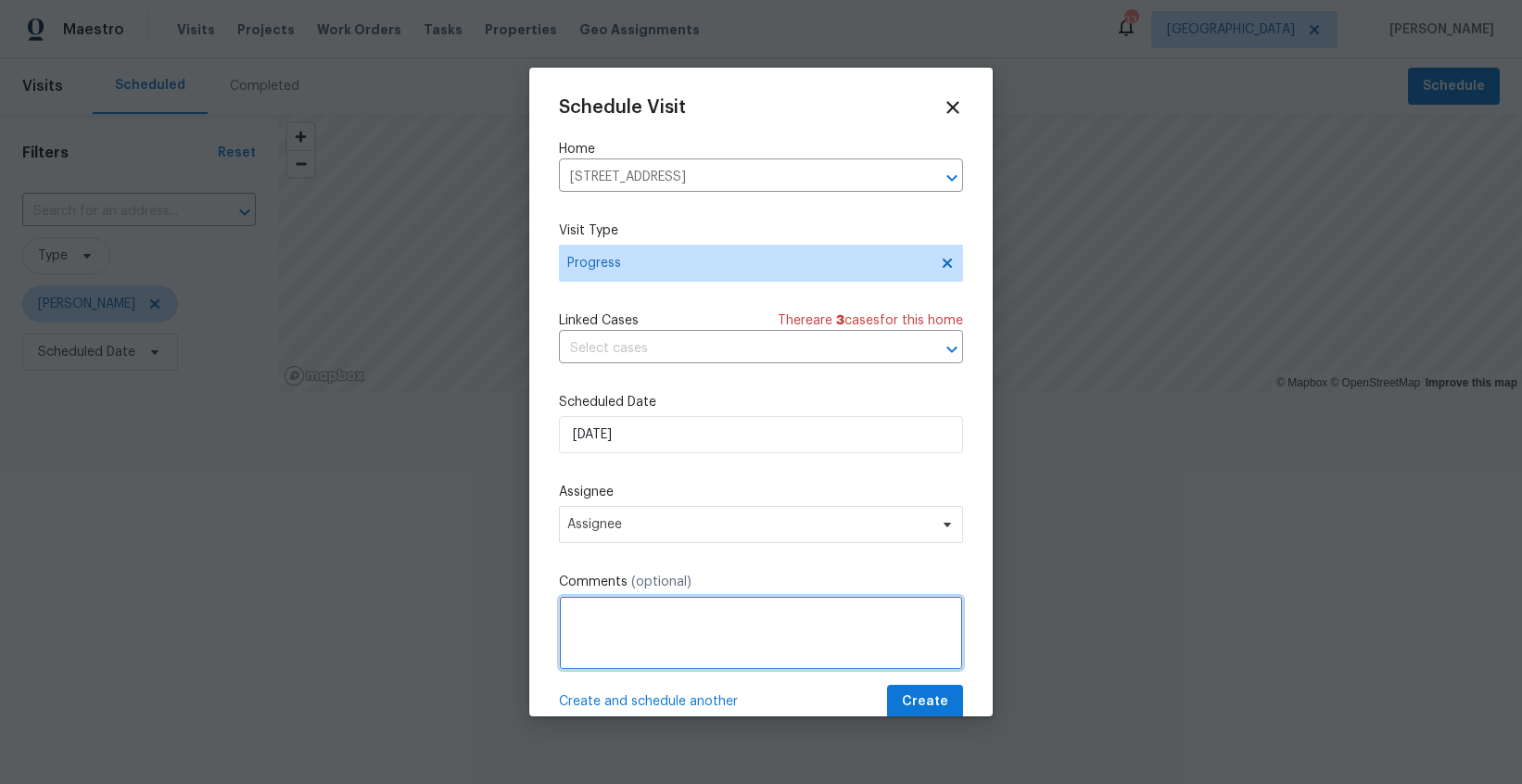
click at [622, 620] on textarea at bounding box center [761, 633] width 404 height 74
type textarea "Audit with Balli"
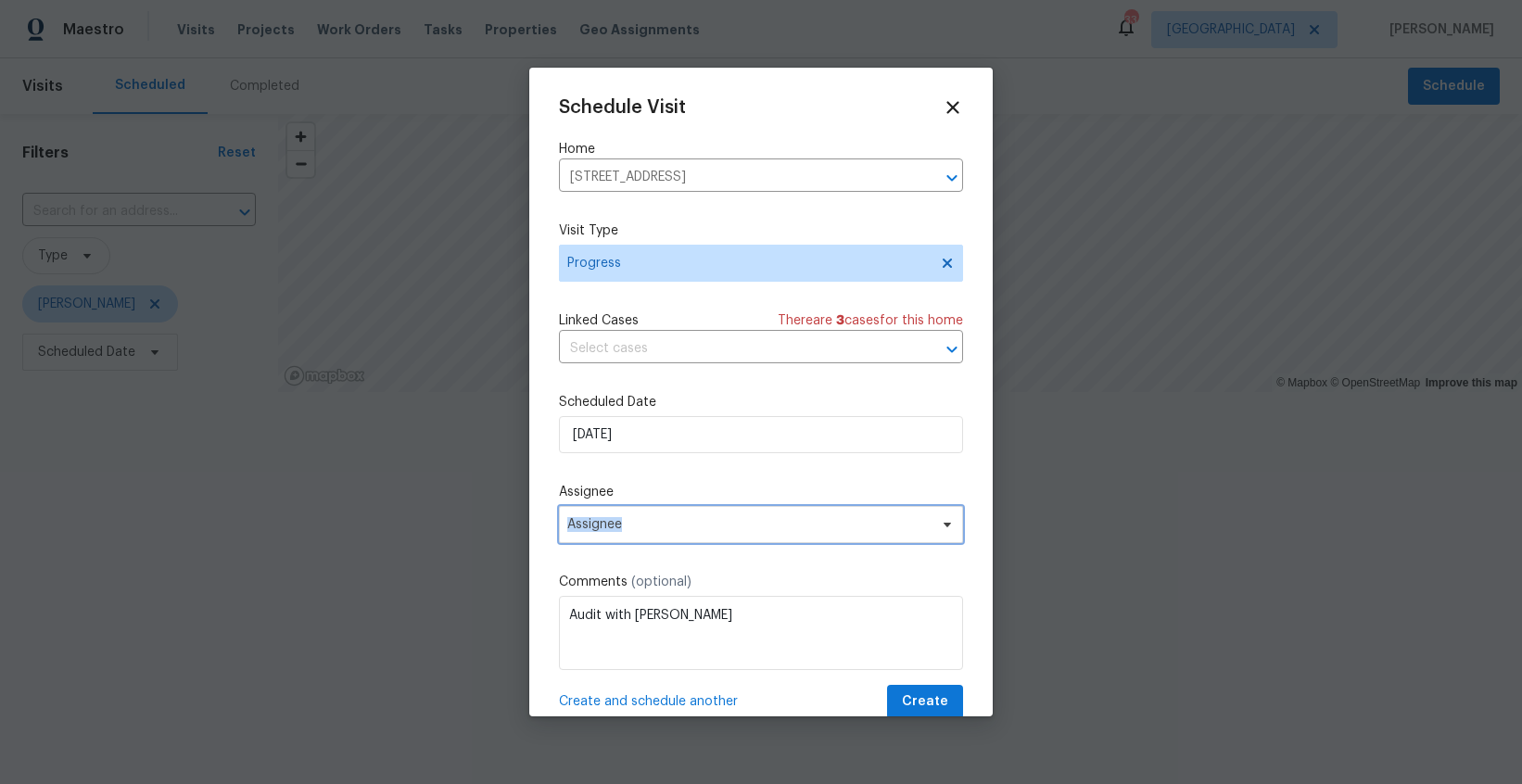
click at [762, 514] on span "Assignee" at bounding box center [761, 524] width 404 height 37
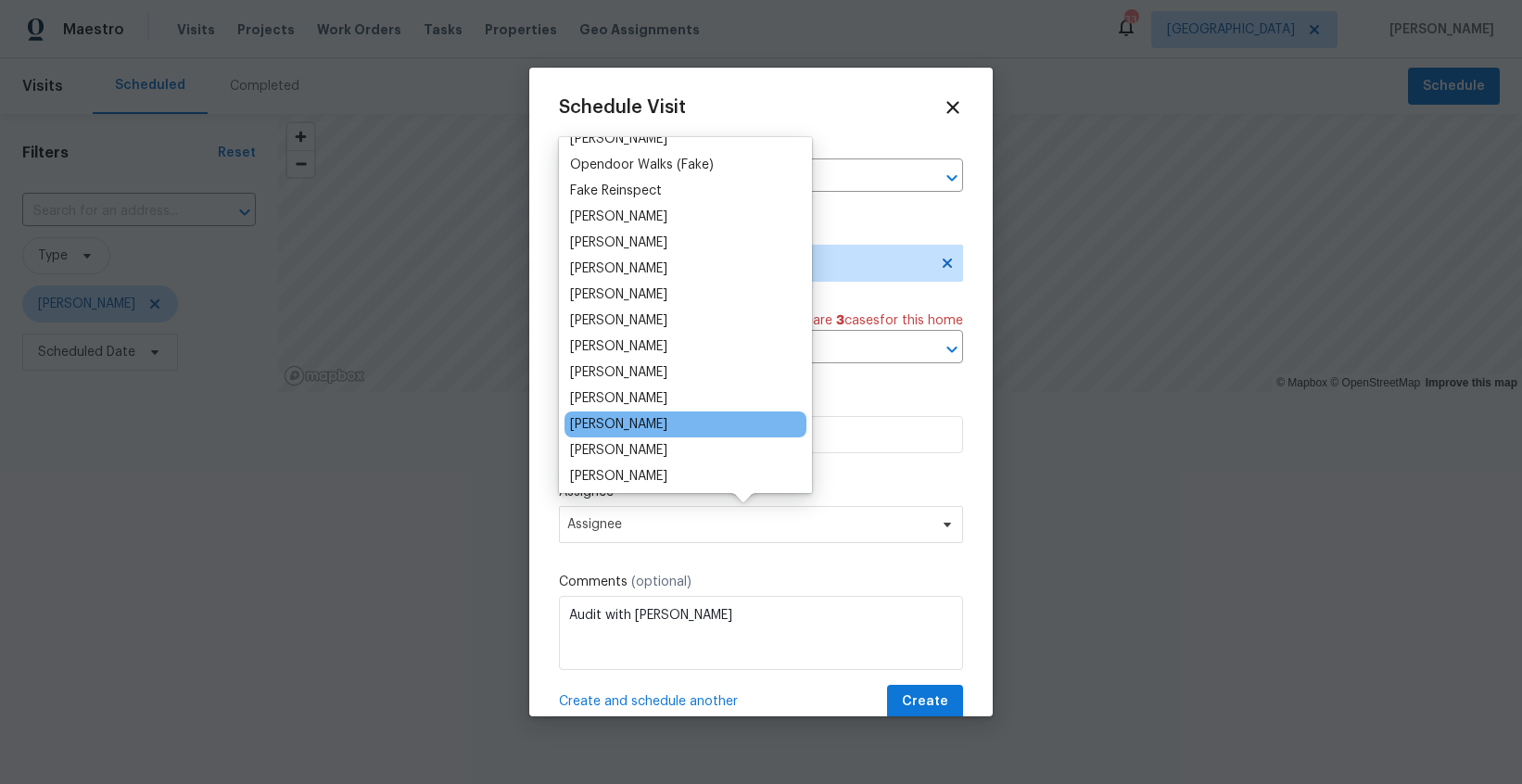
scroll to position [70, 0]
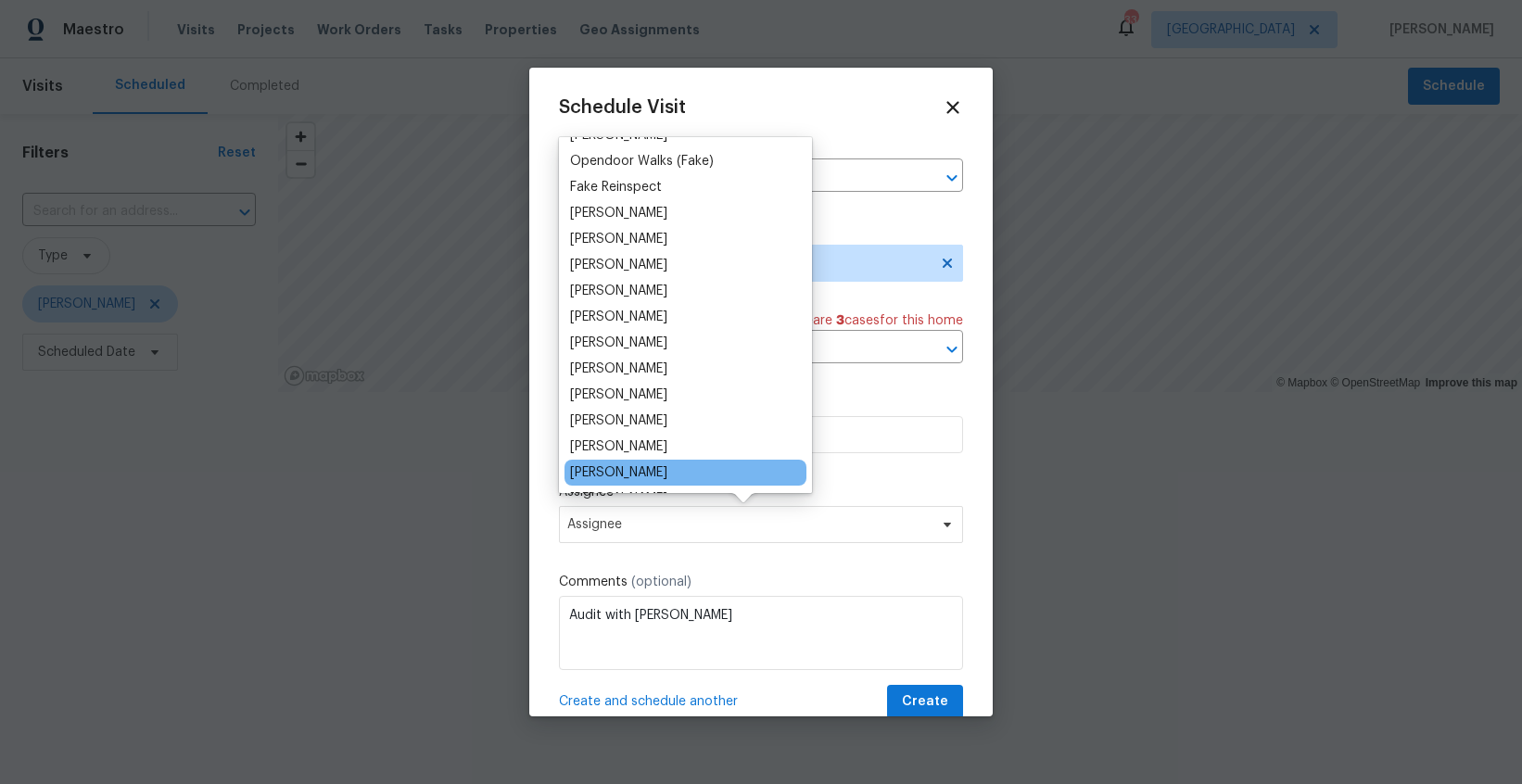
click at [697, 472] on div "[PERSON_NAME]" at bounding box center [685, 472] width 242 height 26
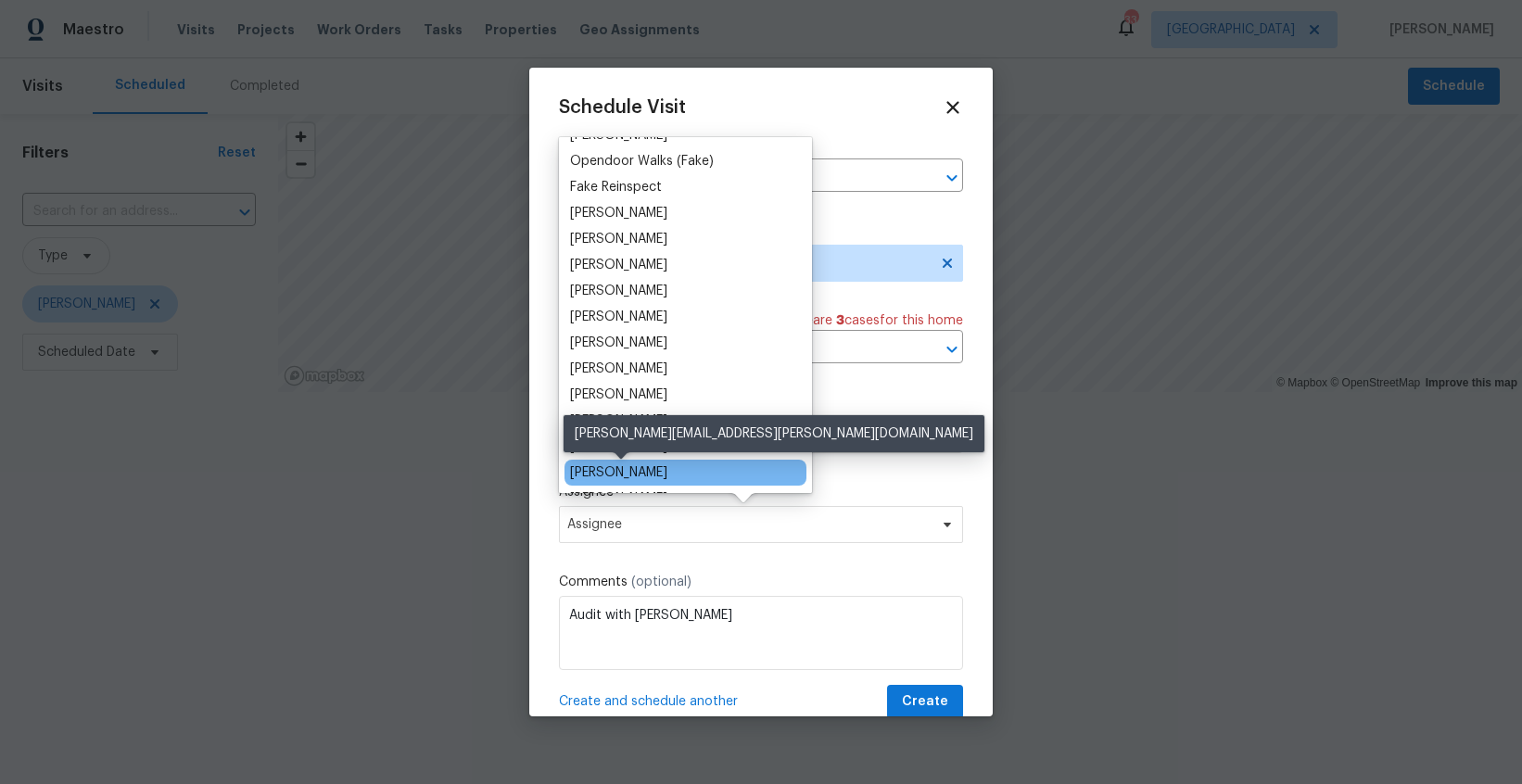
click at [638, 472] on div "[PERSON_NAME]" at bounding box center [619, 473] width 97 height 19
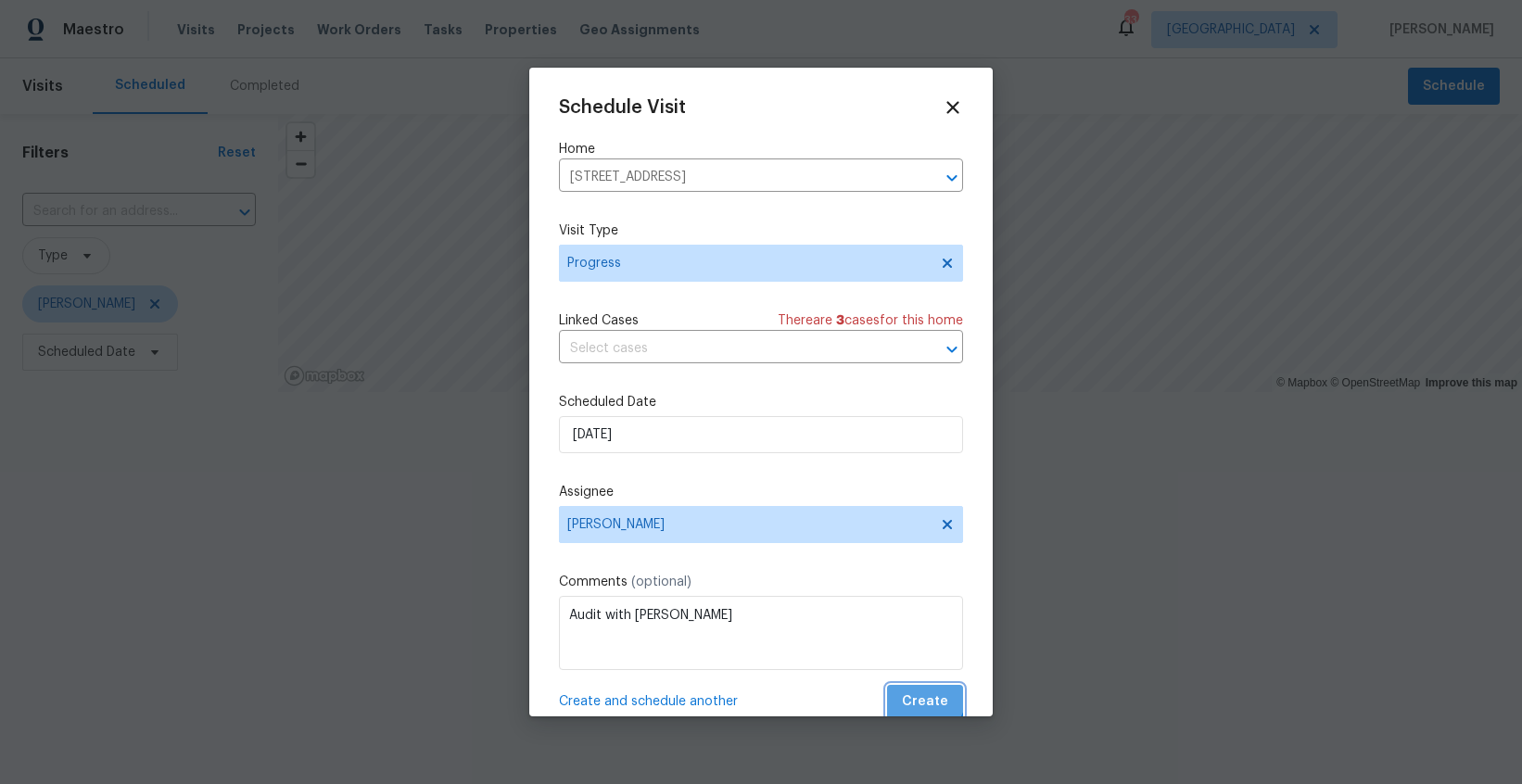
click at [921, 694] on span "Create" at bounding box center [925, 701] width 47 height 23
